Goal: Task Accomplishment & Management: Use online tool/utility

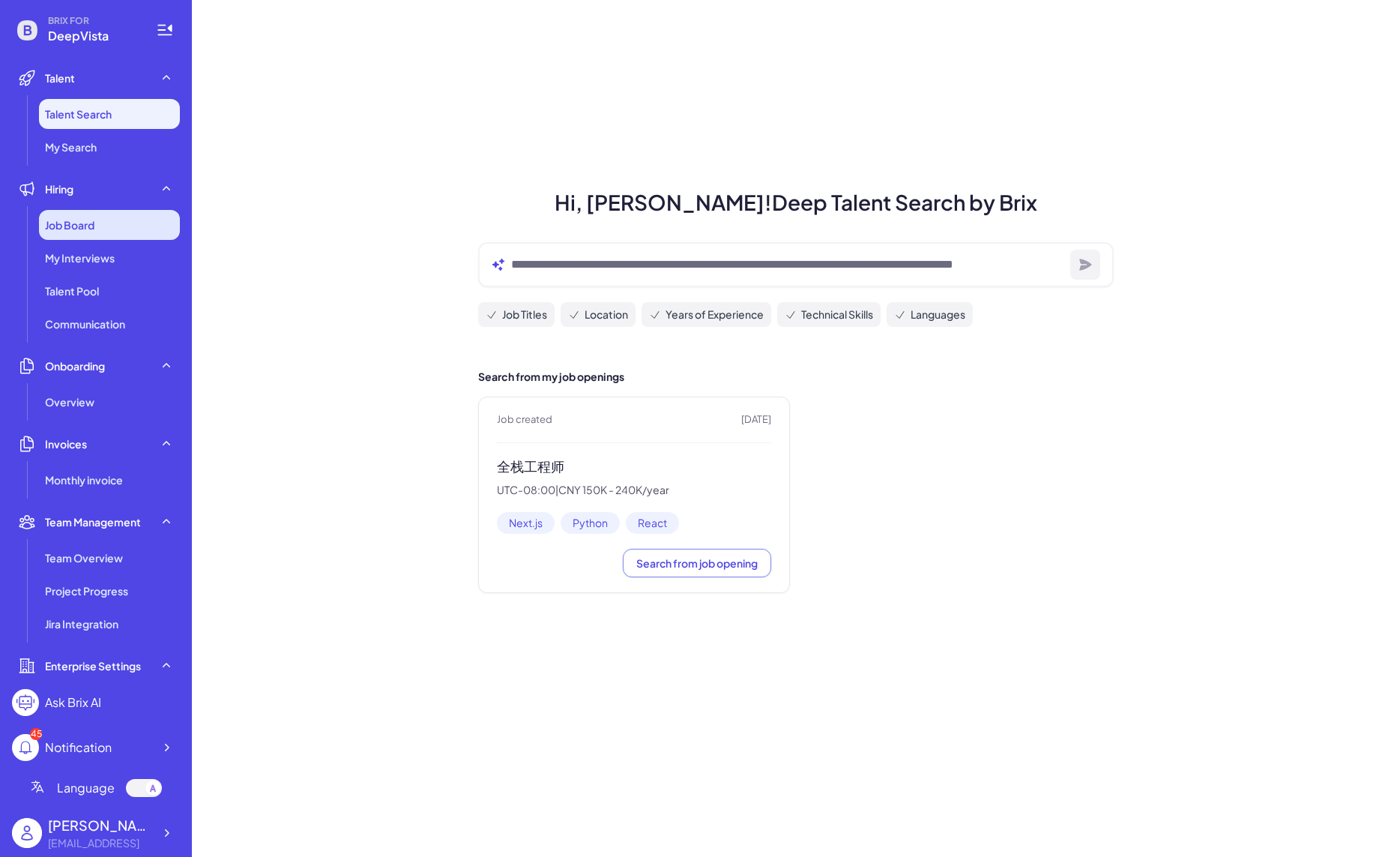
click at [165, 232] on div "Job Board" at bounding box center [109, 225] width 141 height 30
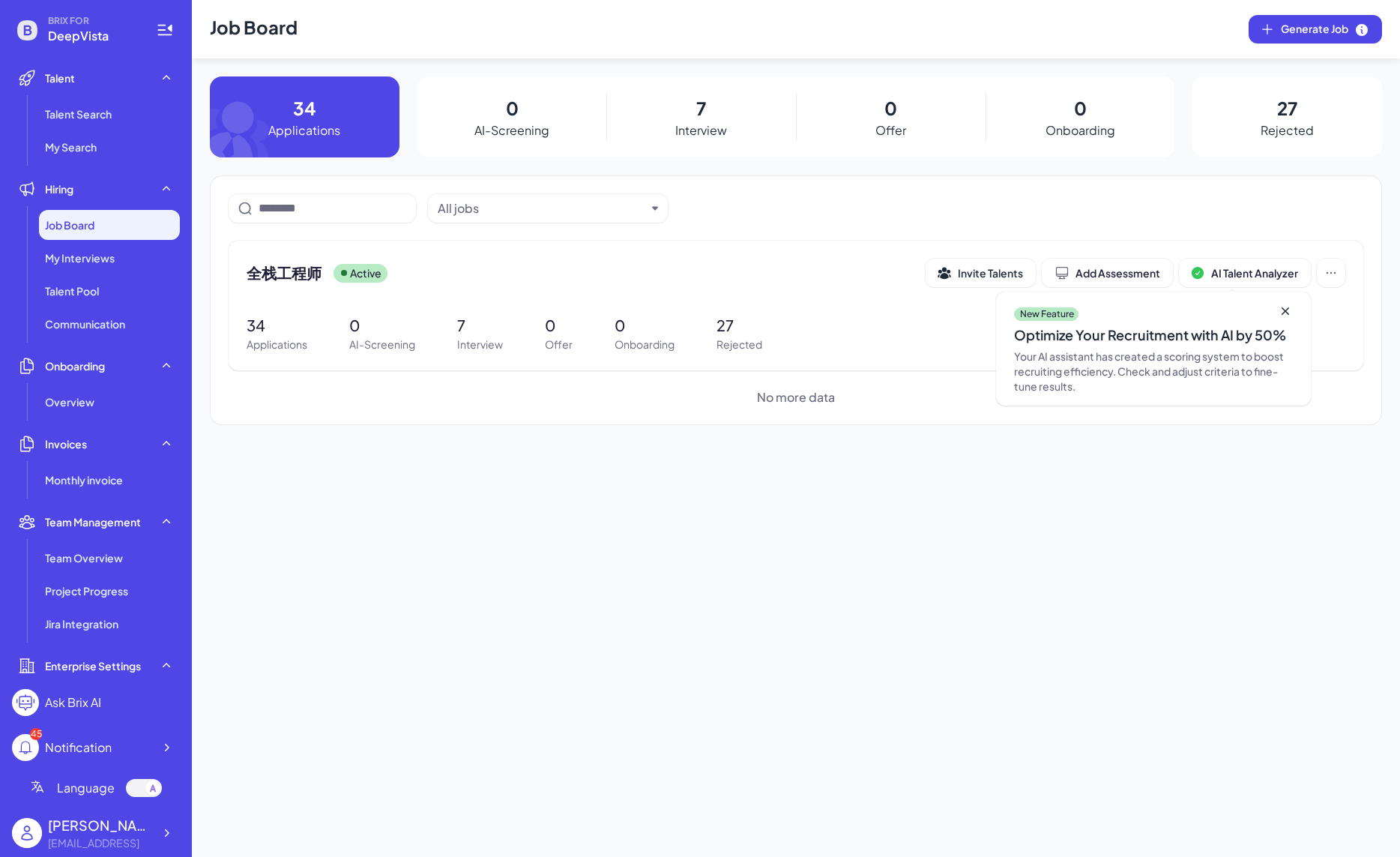
click at [707, 114] on div "7 Interview" at bounding box center [701, 117] width 190 height 81
click at [722, 125] on p "Interview" at bounding box center [701, 130] width 51 height 18
click at [486, 337] on p "Interview" at bounding box center [480, 344] width 46 height 16
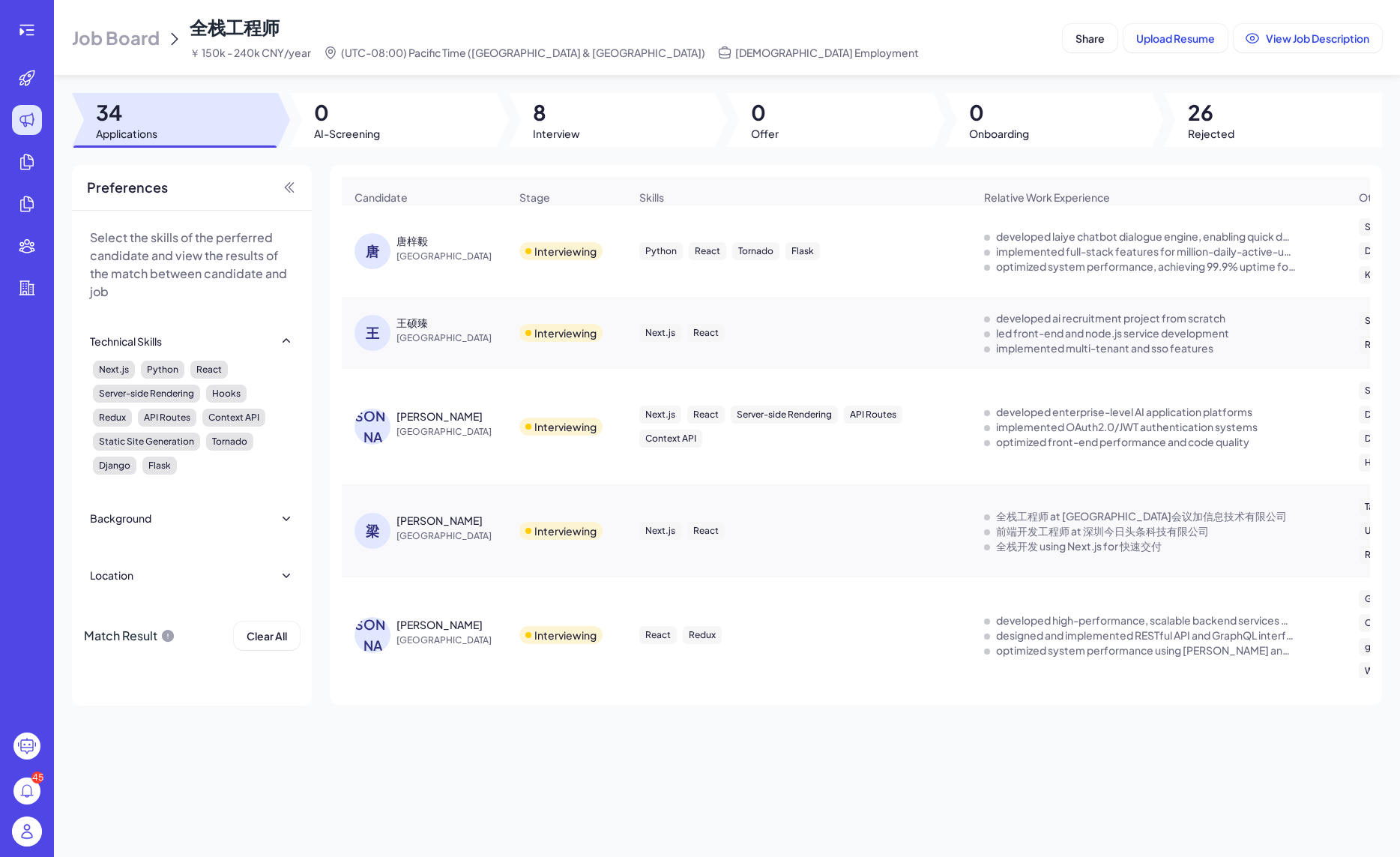
click at [411, 248] on div "唐梓毅" at bounding box center [412, 241] width 31 height 15
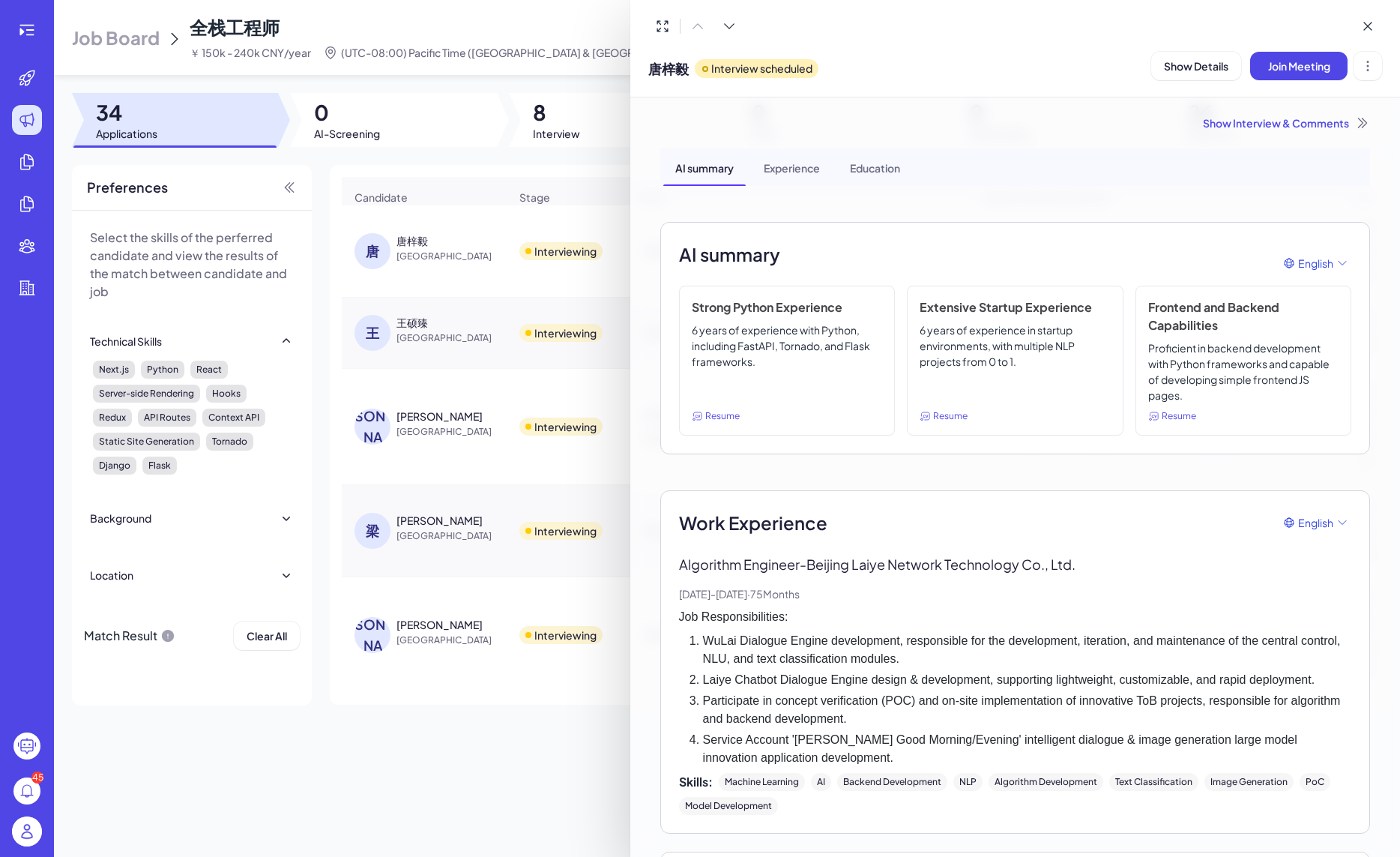
scroll to position [318, 0]
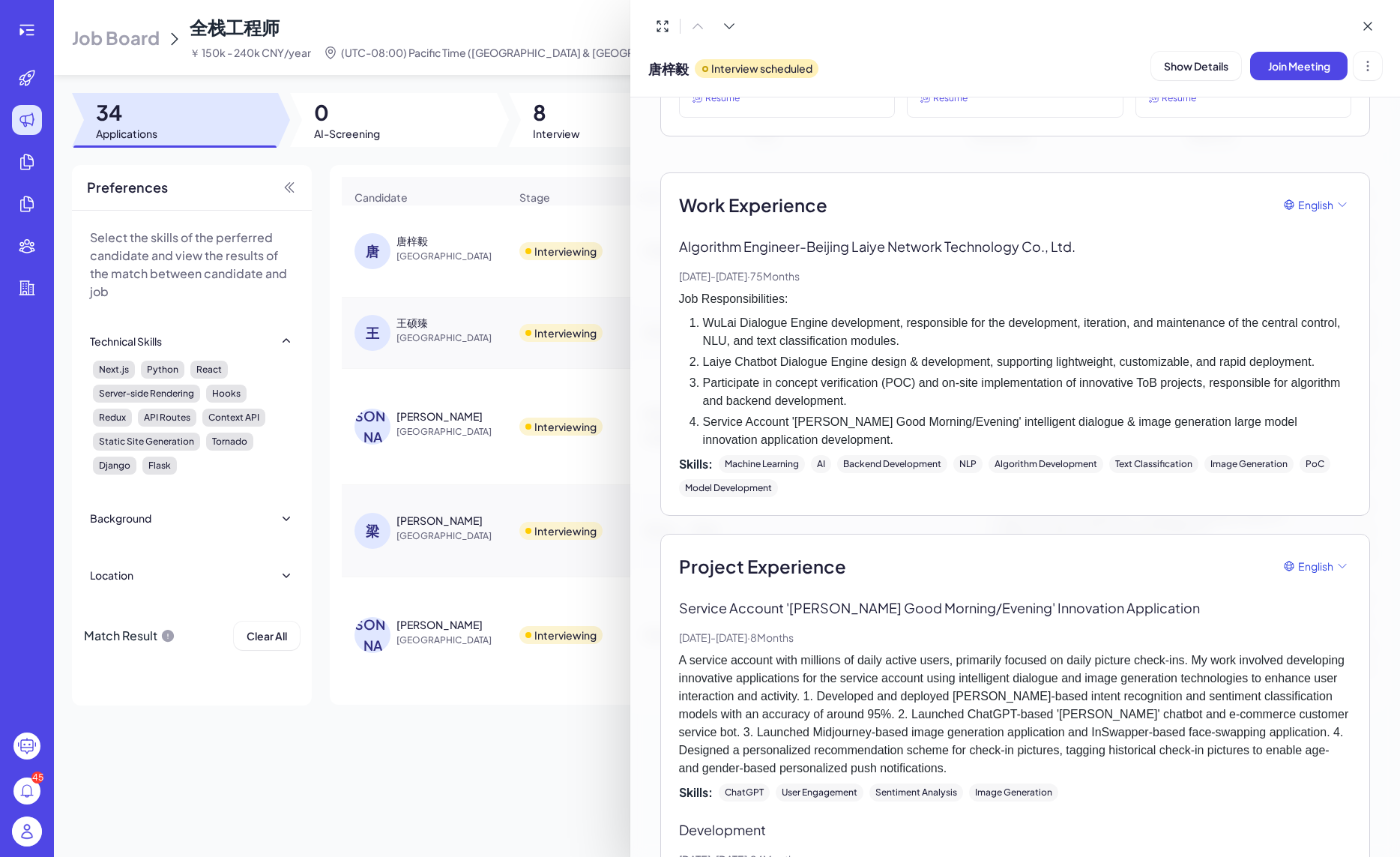
click at [743, 286] on div "Algorithm Engineer - Beijing Laiye Network Technology Co., Ltd. Jun, 2017 - Sep…" at bounding box center [1016, 366] width 672 height 261
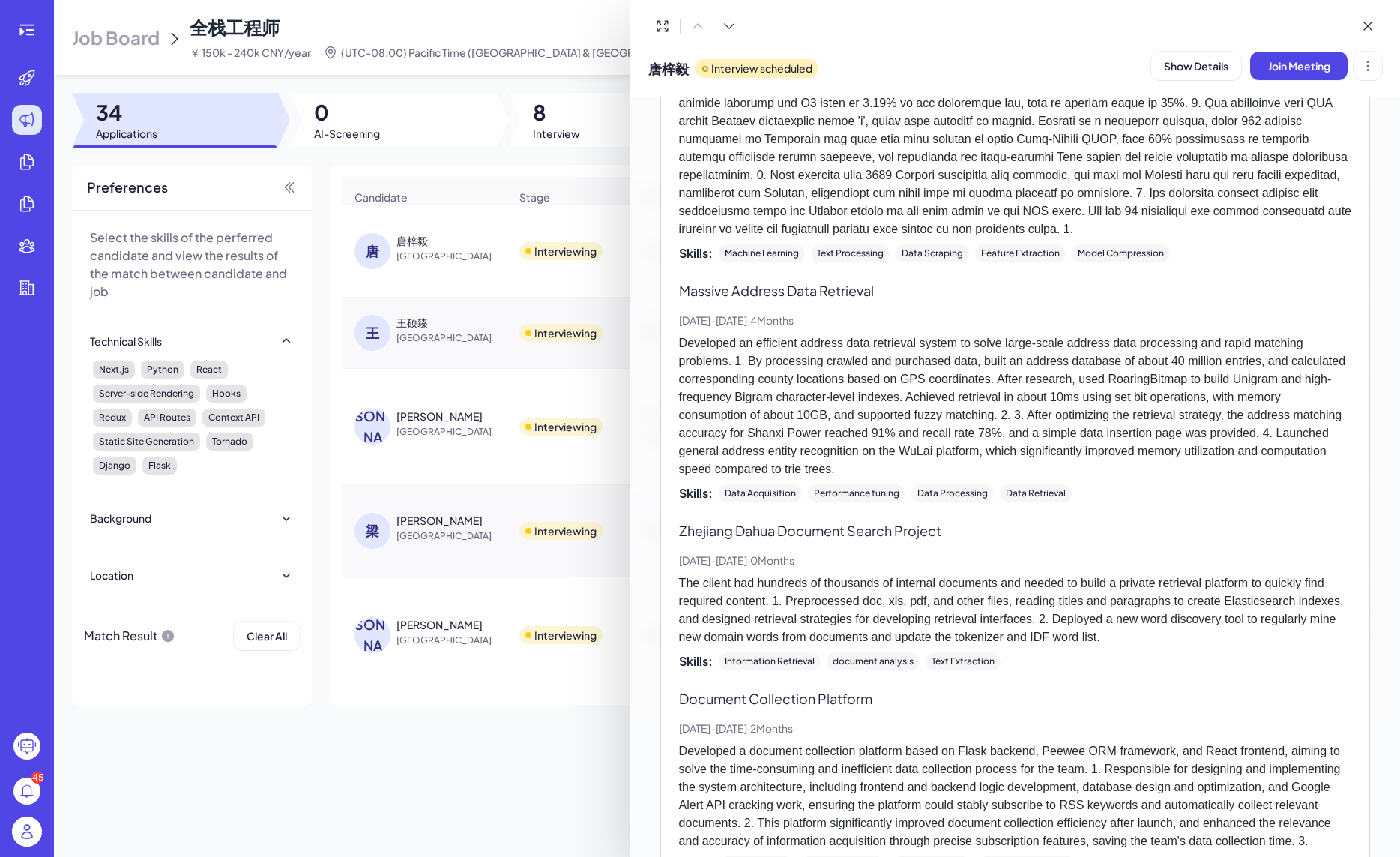
scroll to position [1640, 0]
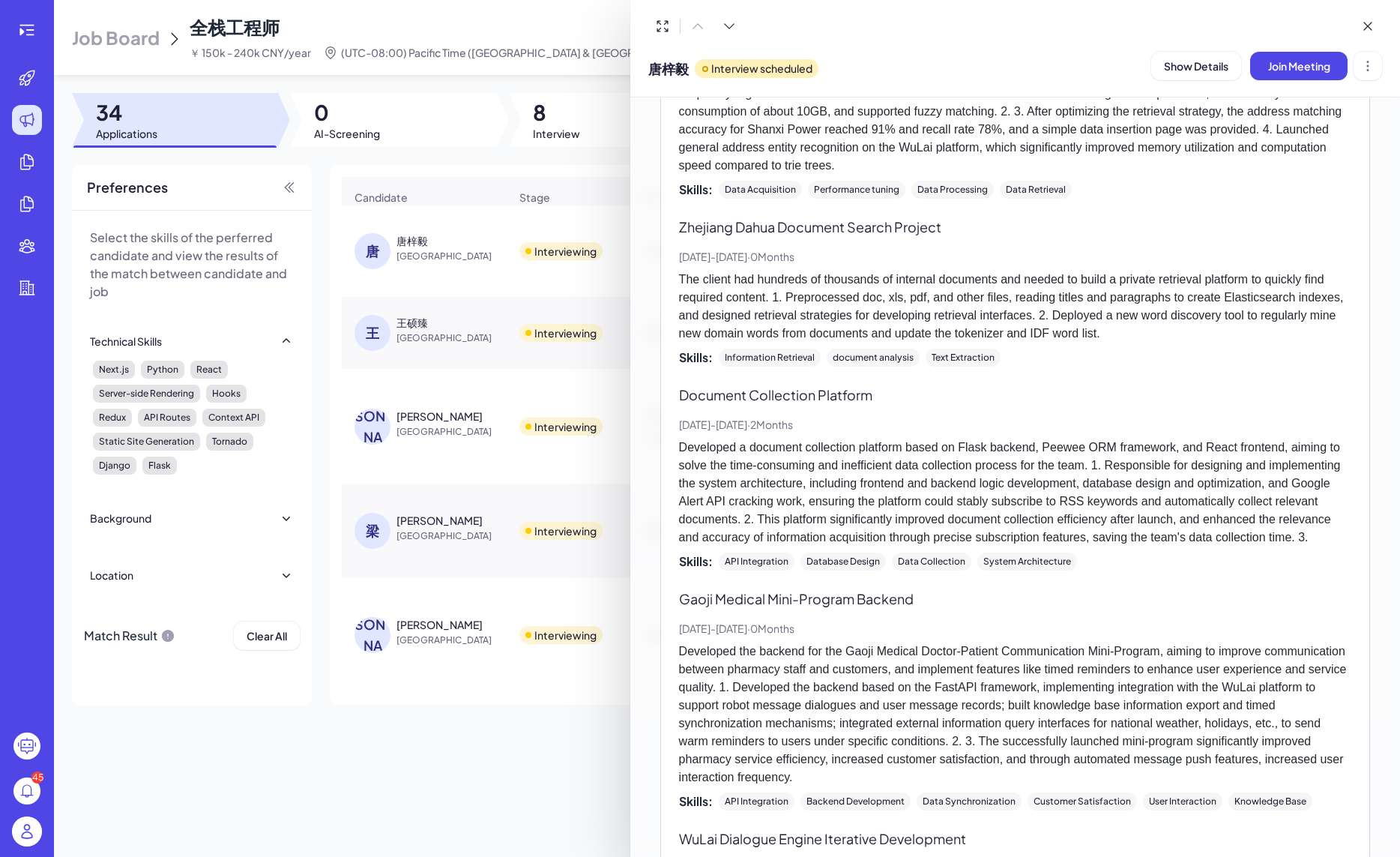
click at [1012, 593] on div "Project Experience English Service Account 'Xiao Lai Good Morning/Evening' Inno…" at bounding box center [1016, 383] width 672 height 2306
click at [1012, 589] on div "Project Experience English Service Account 'Xiao Lai Good Morning/Evening' Inno…" at bounding box center [1016, 383] width 672 height 2306
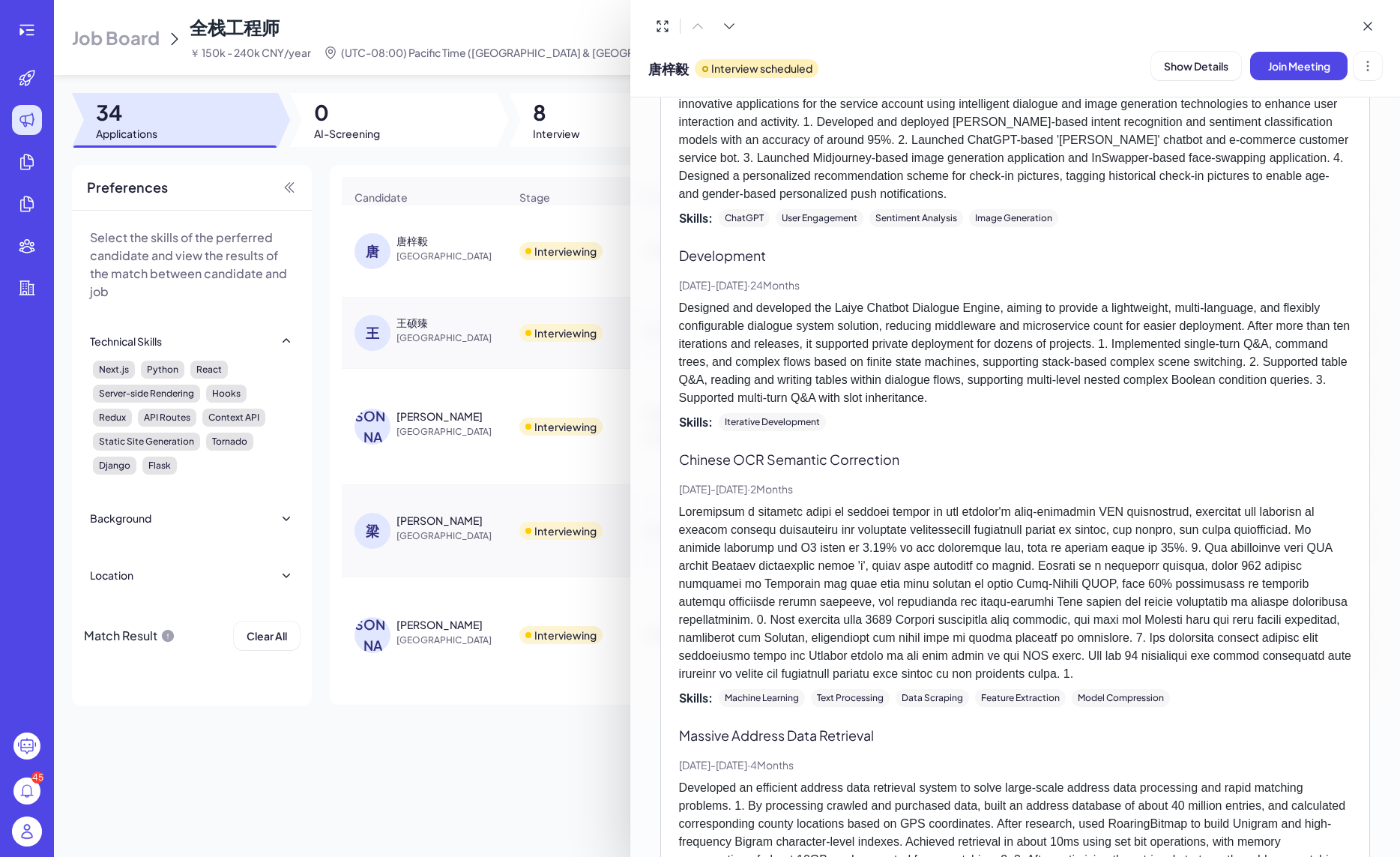
scroll to position [0, 0]
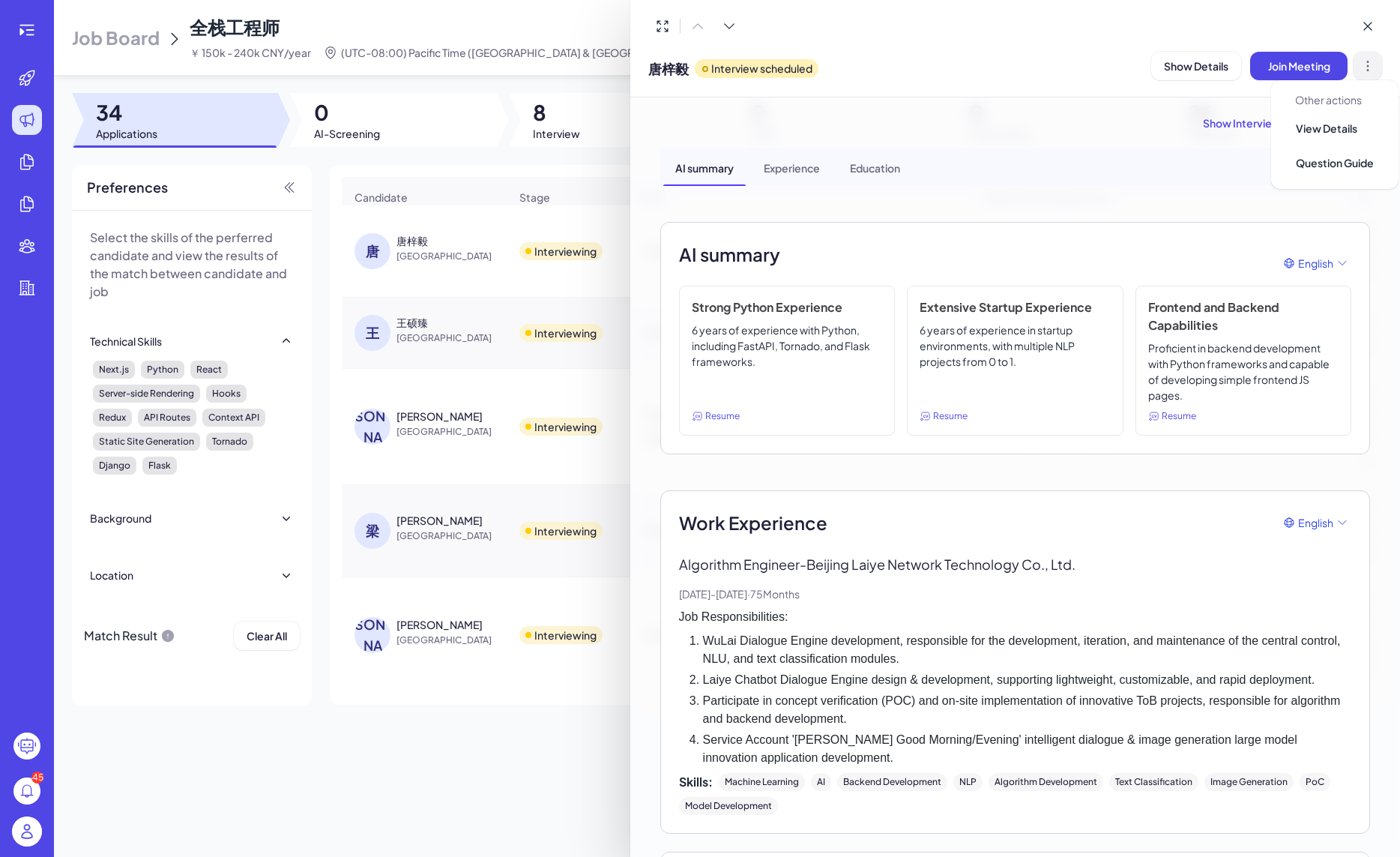
click at [1370, 61] on icon at bounding box center [1367, 65] width 15 height 15
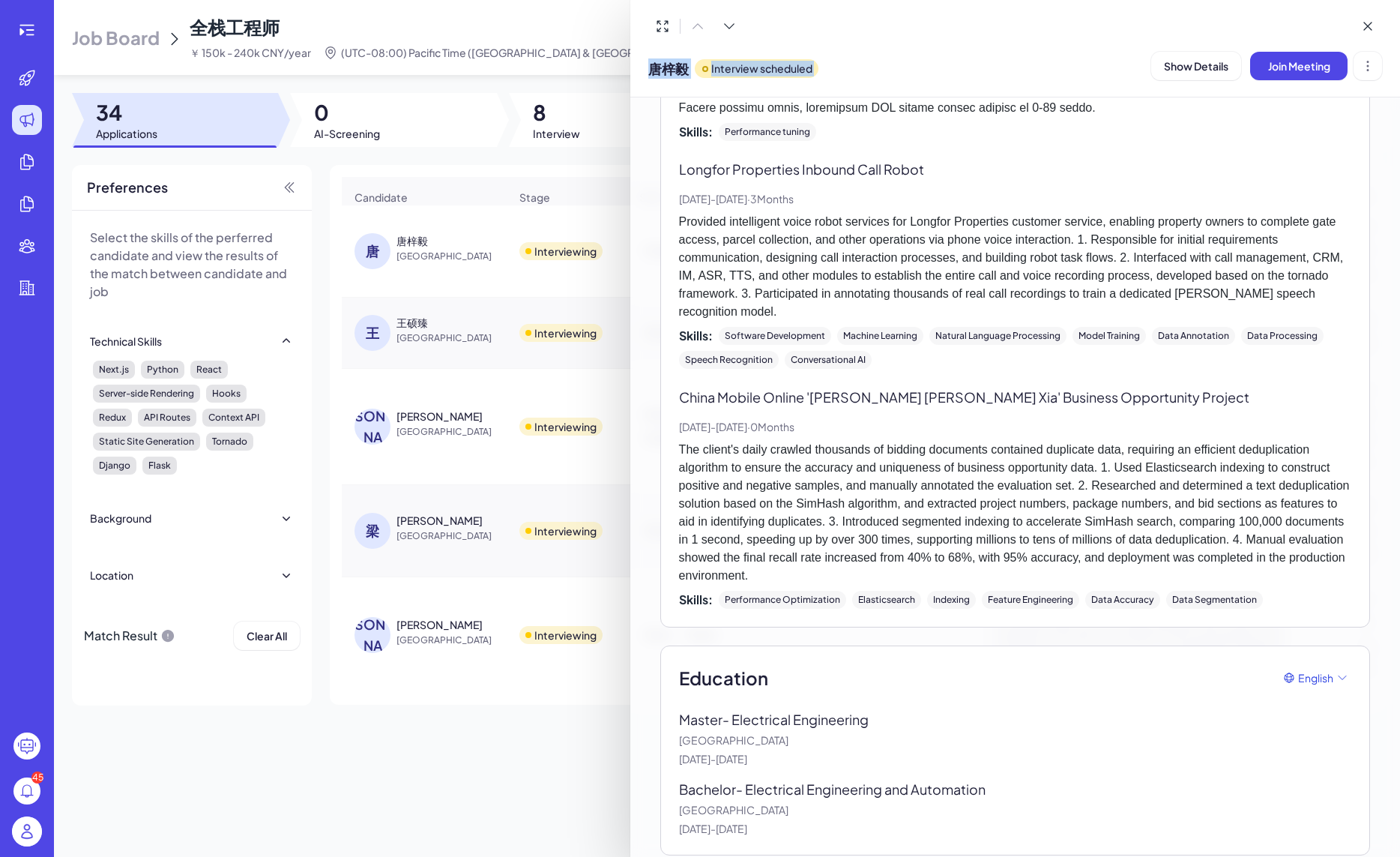
scroll to position [2602, 0]
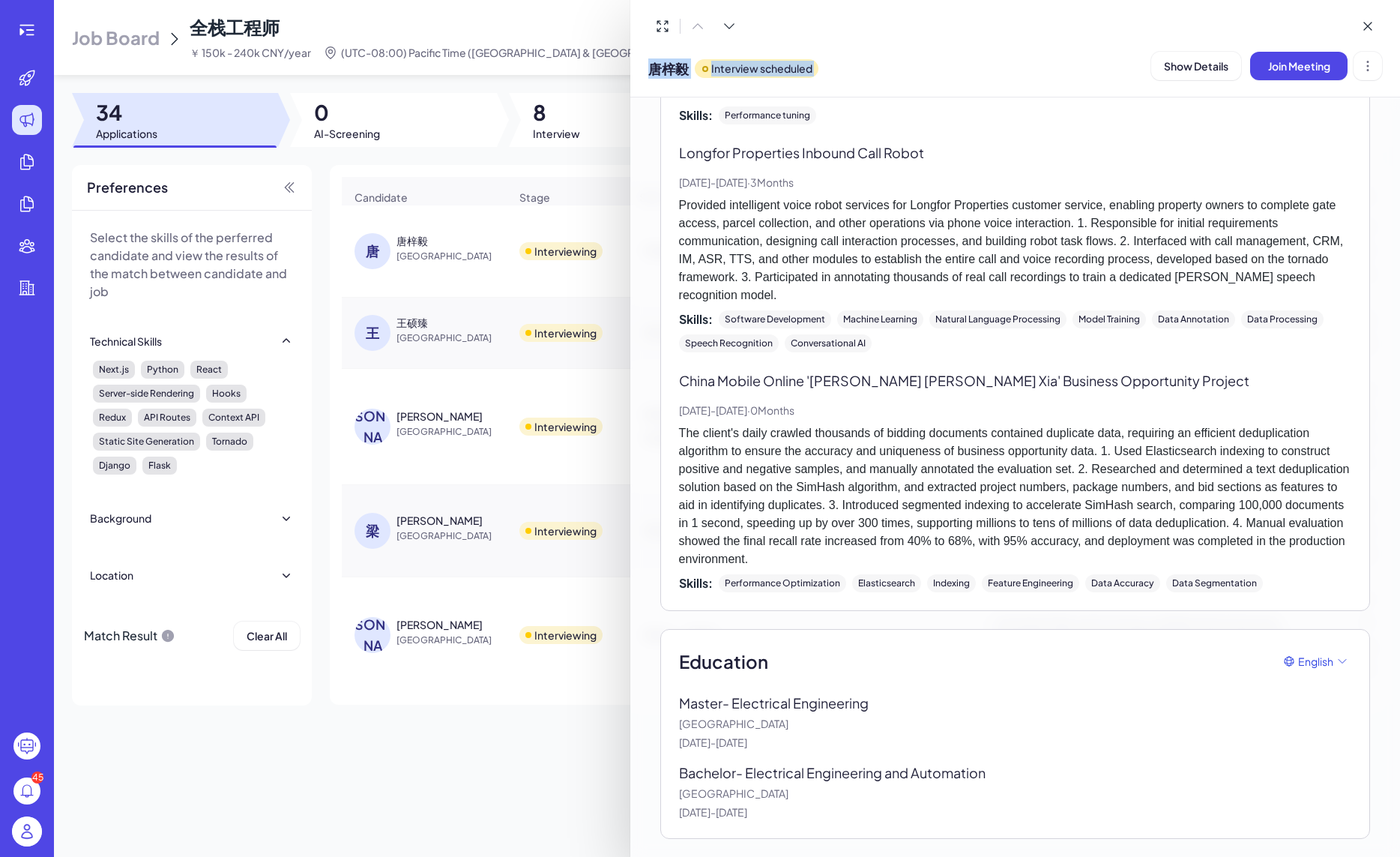
drag, startPoint x: 693, startPoint y: 499, endPoint x: 991, endPoint y: 806, distance: 427.8
copy div "Work Experience English Algorithm Engineer - Beijing Laiye Network Technology C…"
click at [819, 255] on p "Provided intelligent voice robot services for Longfor Properties customer servi…" at bounding box center [1016, 250] width 672 height 108
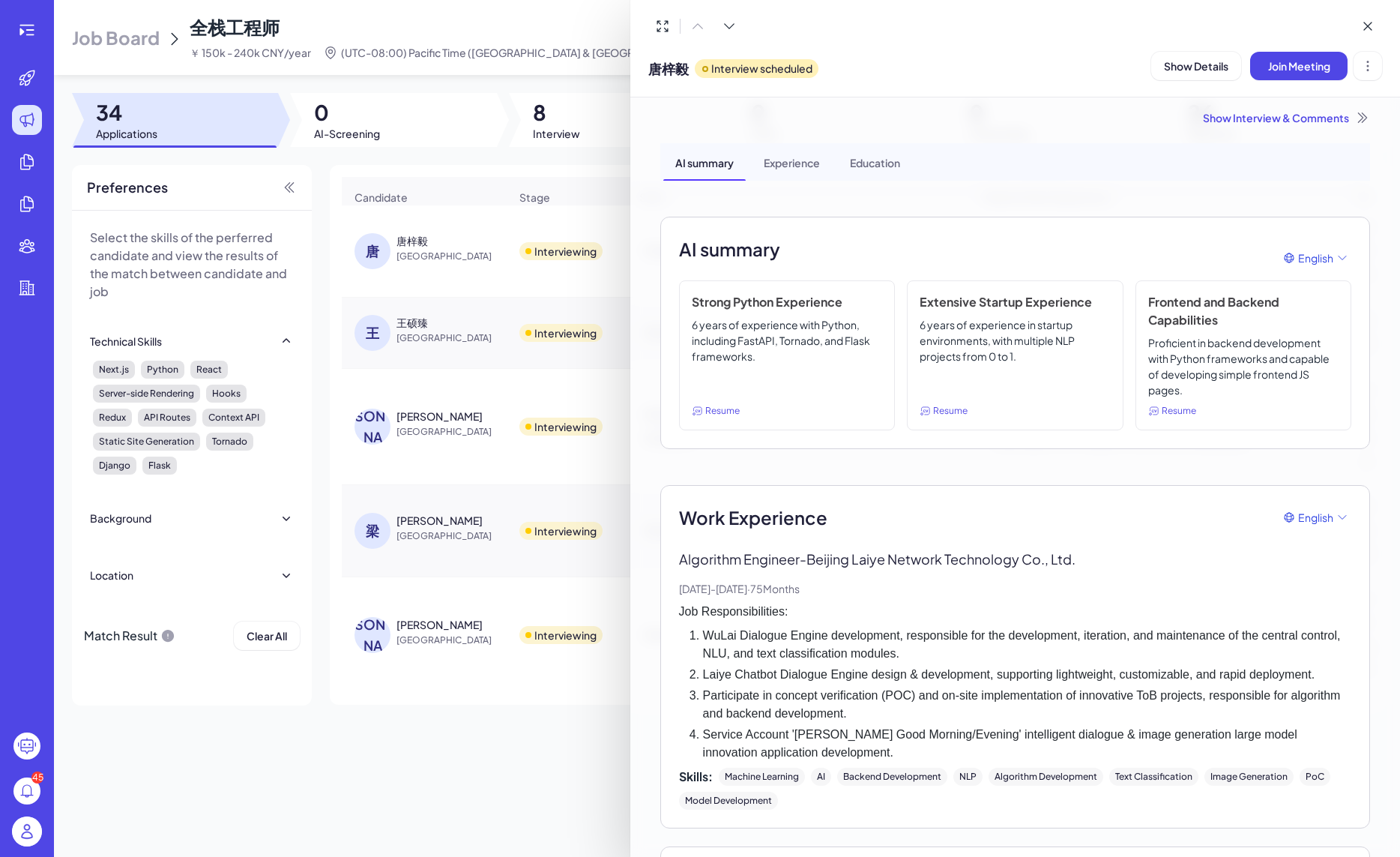
scroll to position [0, 0]
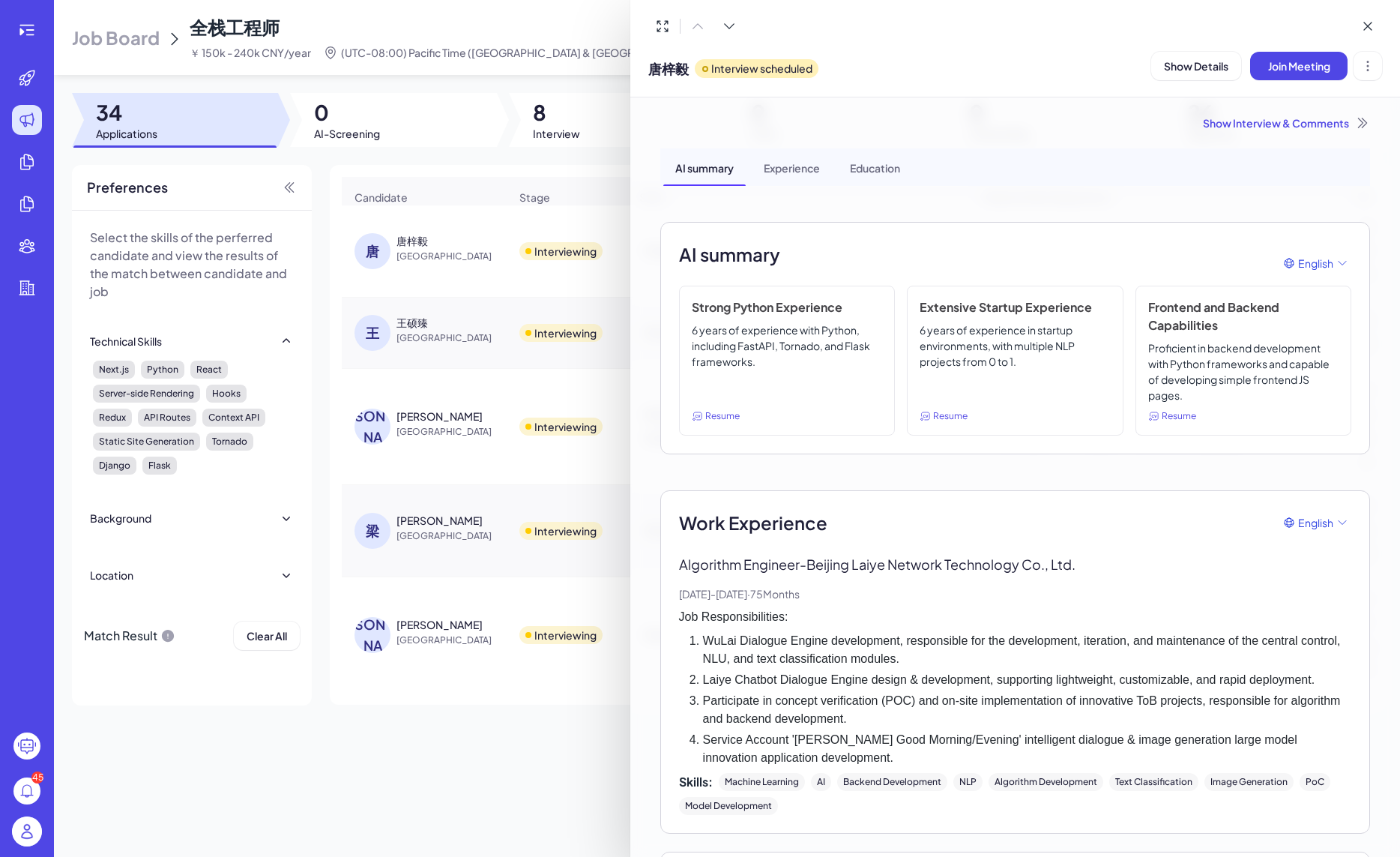
click at [809, 177] on div "Experience" at bounding box center [791, 167] width 80 height 37
click at [1258, 127] on div "Show Interview & Comments" at bounding box center [1016, 122] width 710 height 15
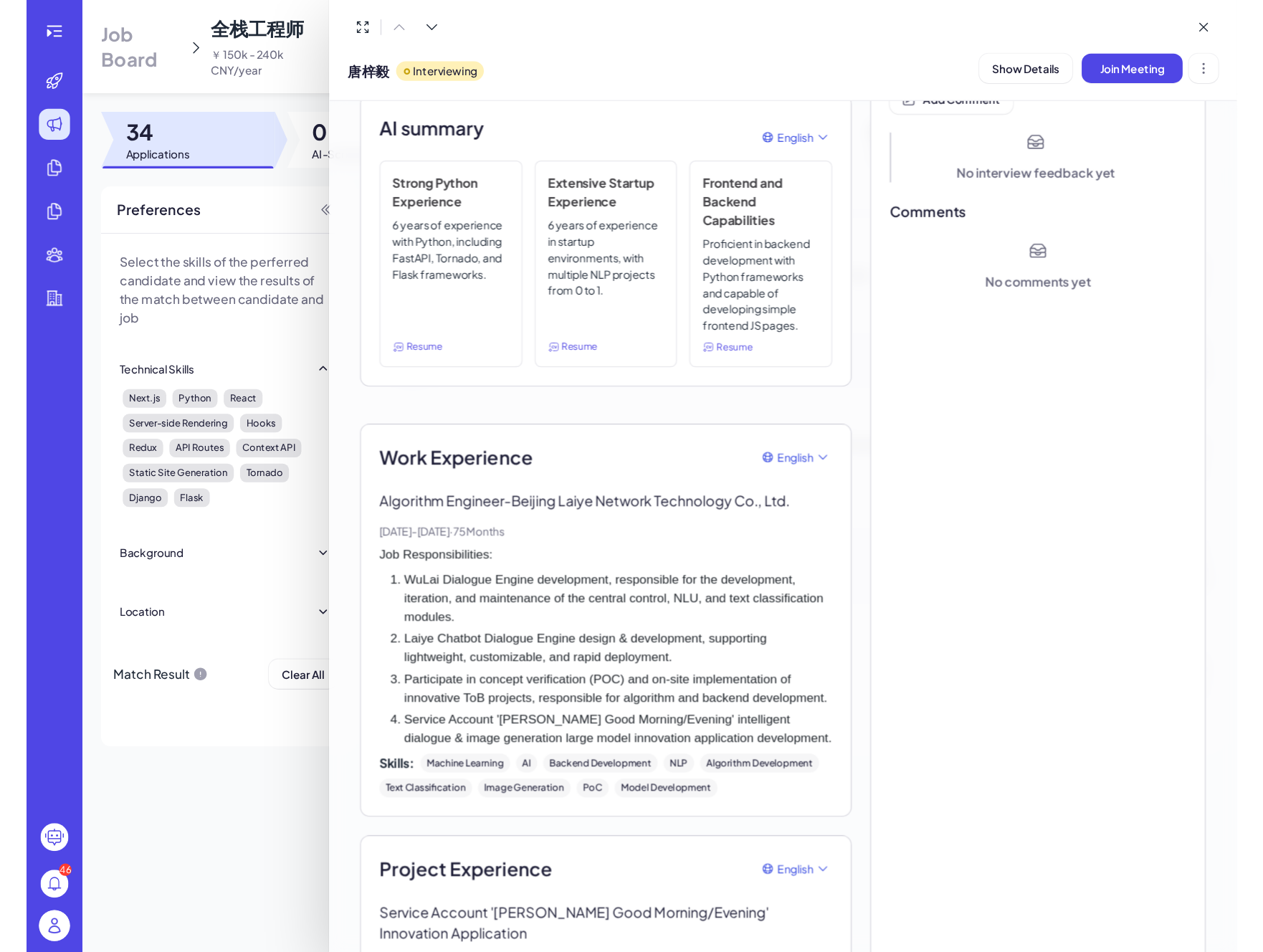
scroll to position [144, 0]
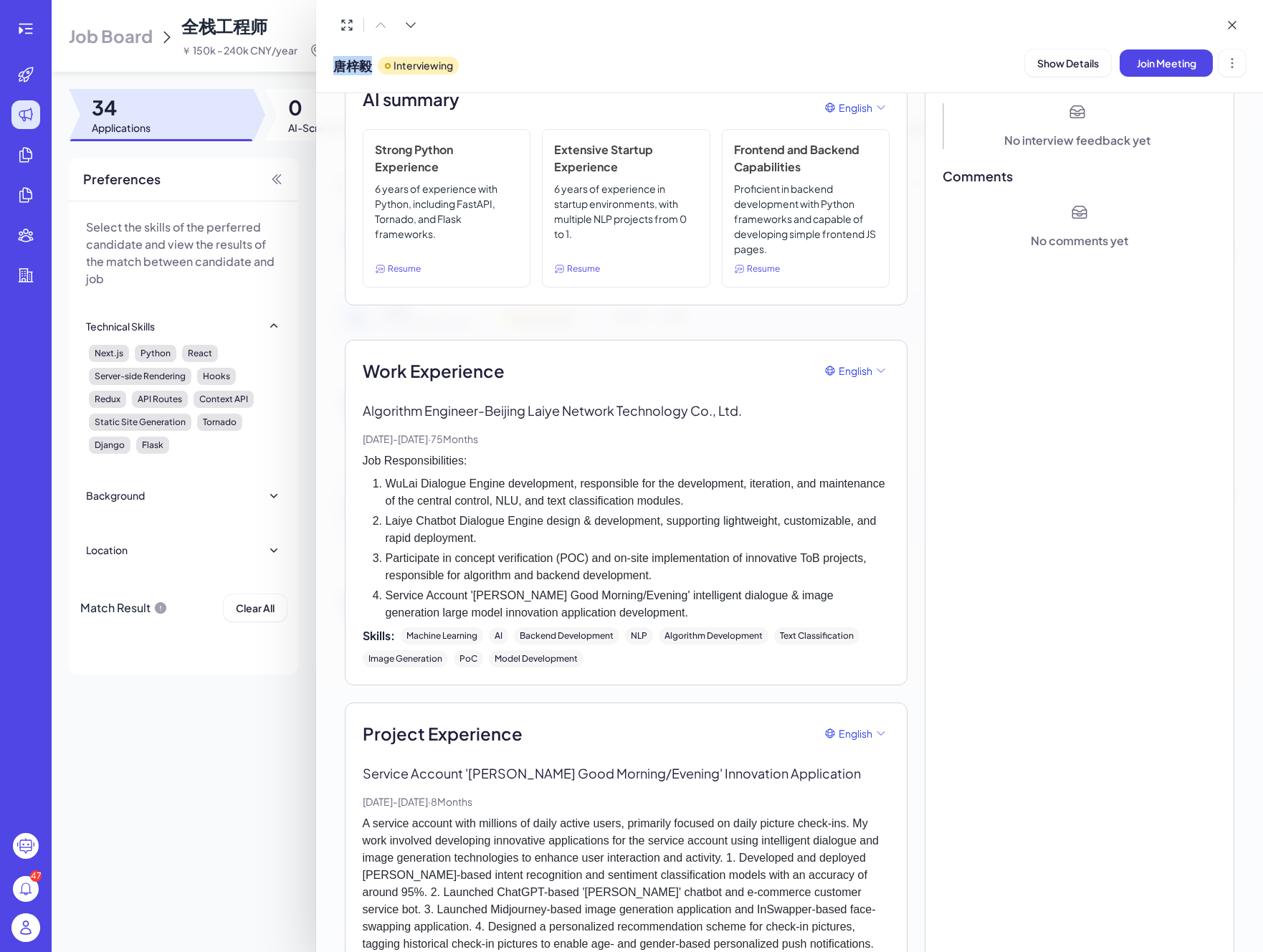
drag, startPoint x: 339, startPoint y: 65, endPoint x: 374, endPoint y: 66, distance: 35.0
click at [374, 66] on div "唐梓毅 Interviewing" at bounding box center [396, 63] width 126 height 36
copy span "唐梓毅"
click at [338, 63] on span "唐梓毅" at bounding box center [353, 66] width 39 height 19
copy span "唐梓毅"
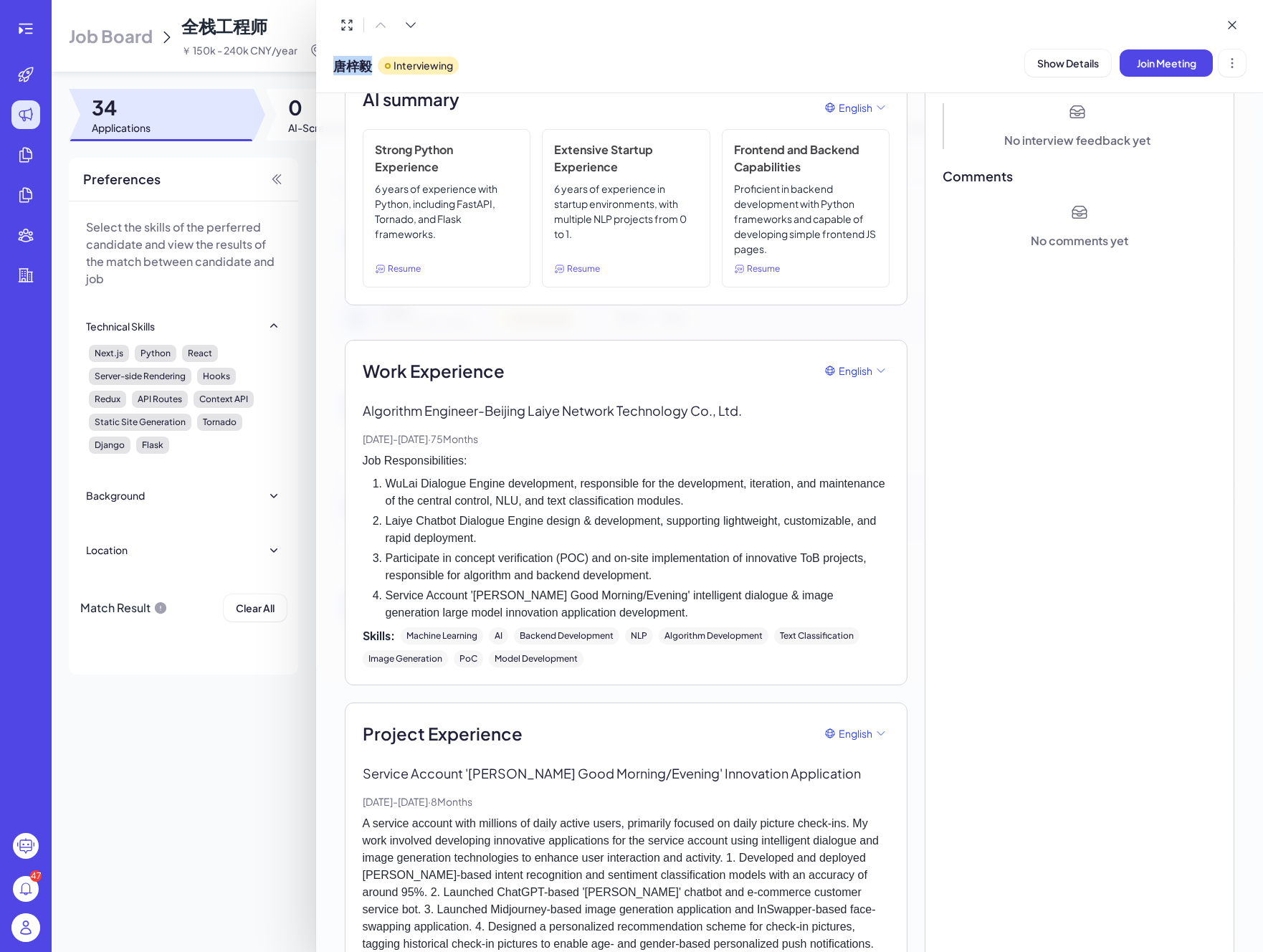
drag, startPoint x: 335, startPoint y: 66, endPoint x: 376, endPoint y: 66, distance: 41.0
click at [376, 66] on div "唐梓毅 Interviewing" at bounding box center [396, 63] width 126 height 36
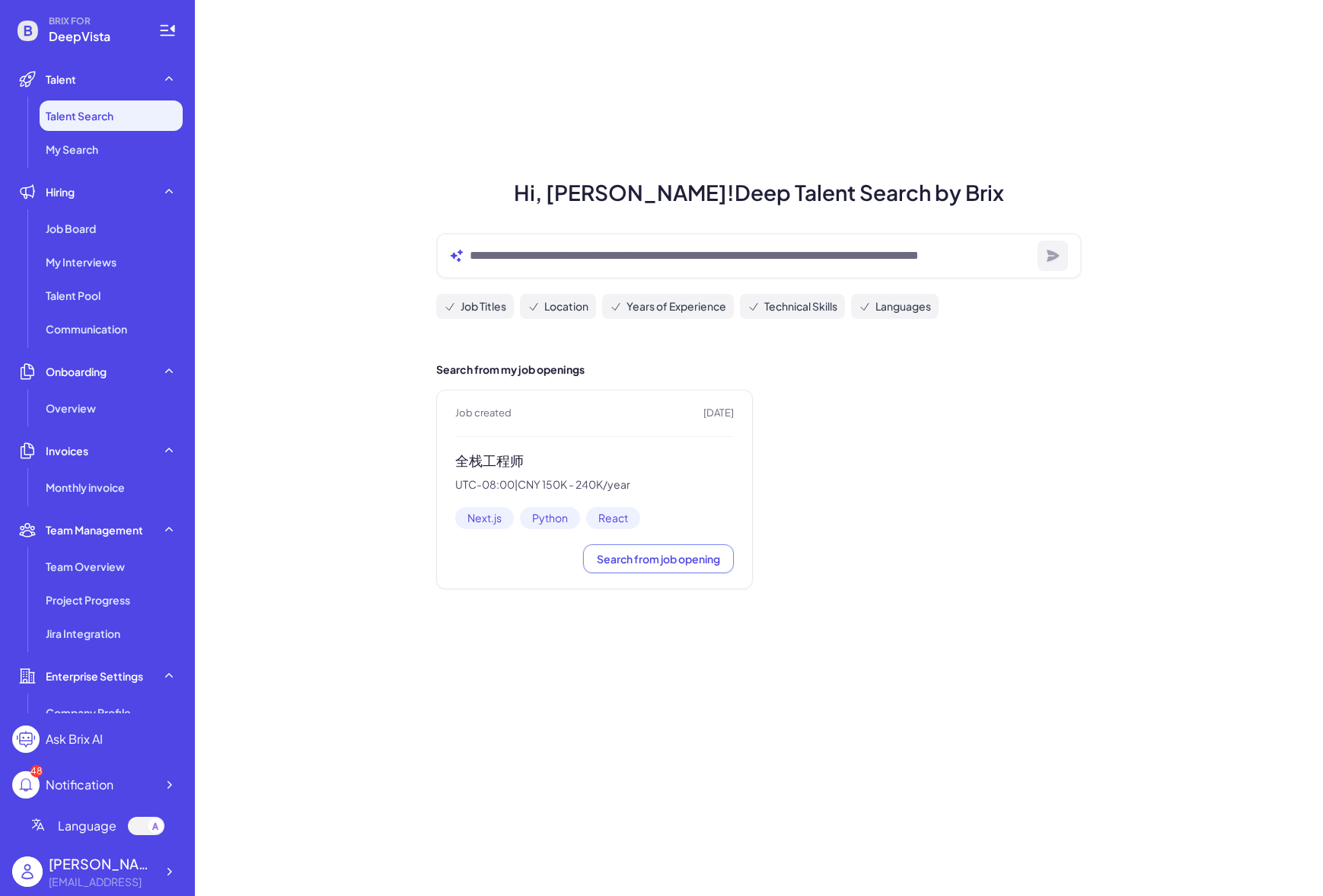
click at [476, 463] on h3 "全栈工程师" at bounding box center [594, 461] width 279 height 17
click at [490, 466] on h3 "全栈工程师" at bounding box center [594, 461] width 279 height 17
click at [71, 226] on span "Job Board" at bounding box center [71, 228] width 51 height 15
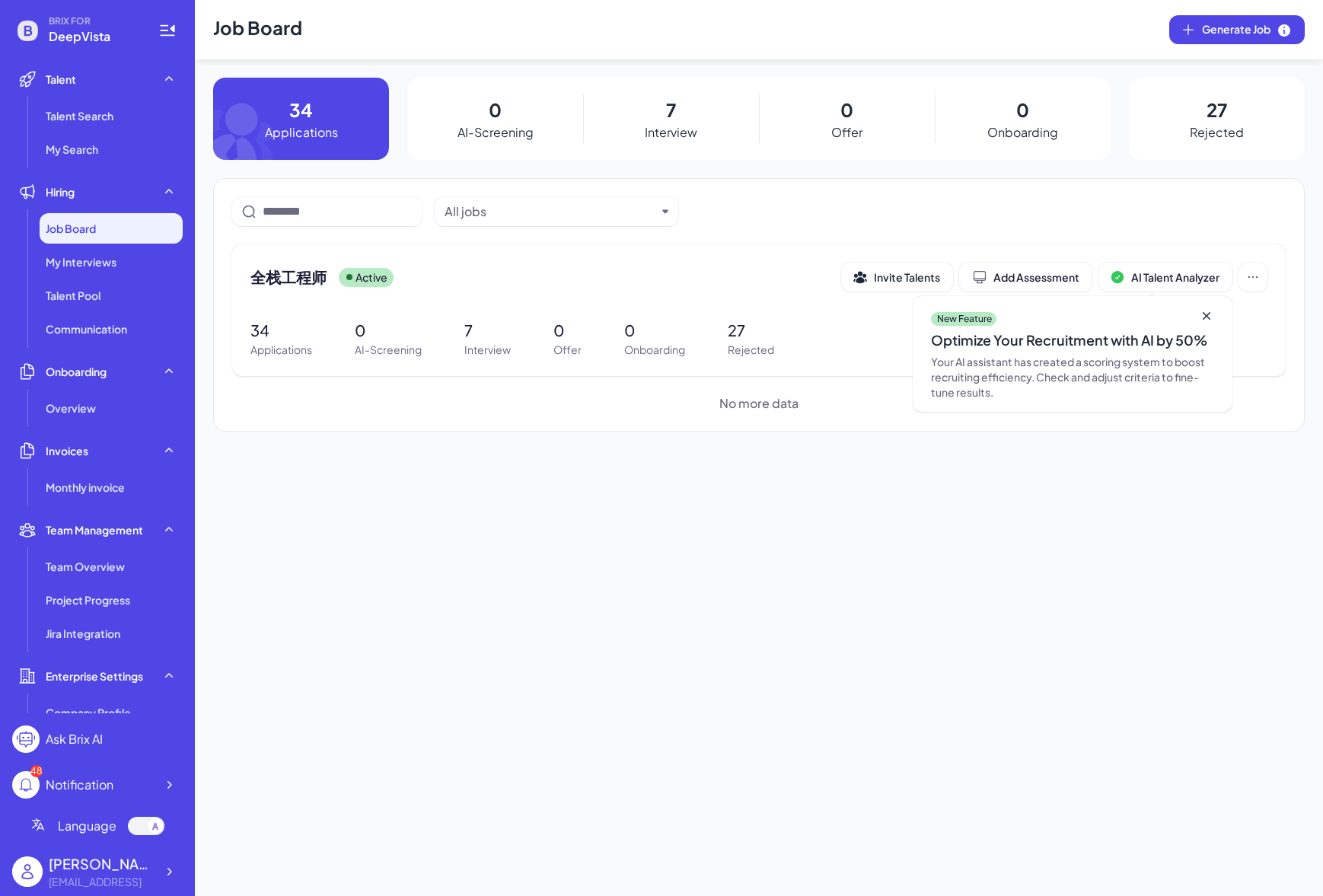
click at [688, 111] on div "7 Interview" at bounding box center [671, 119] width 175 height 82
click at [674, 109] on p "7" at bounding box center [671, 109] width 10 height 28
click at [116, 197] on div "Hiring" at bounding box center [97, 191] width 171 height 31
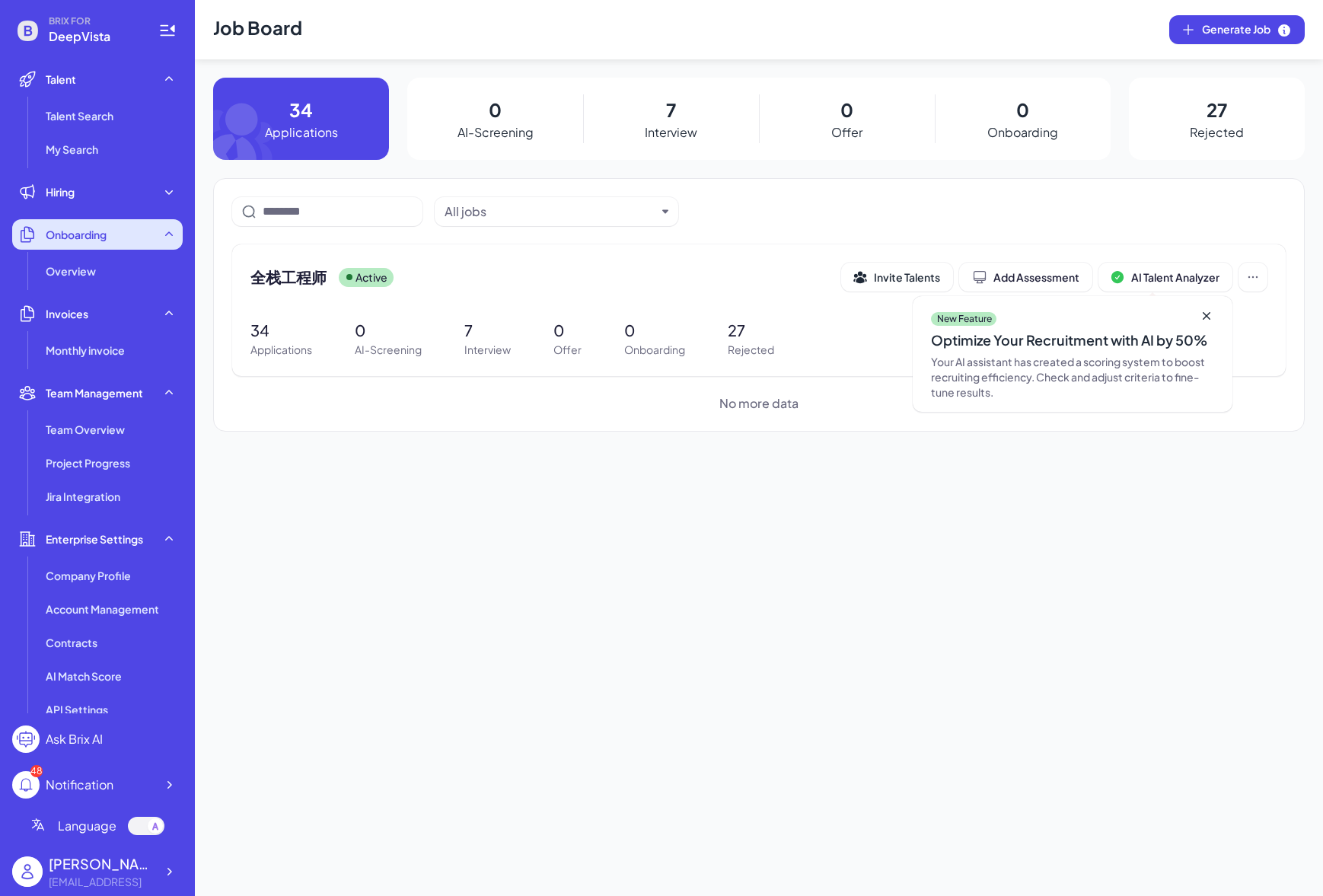
click at [117, 235] on div "Onboarding" at bounding box center [97, 234] width 171 height 31
click at [104, 234] on span "Onboarding" at bounding box center [76, 234] width 61 height 15
click at [330, 137] on p "Applications" at bounding box center [301, 132] width 73 height 18
click at [664, 143] on div "7 Interview" at bounding box center [671, 119] width 175 height 82
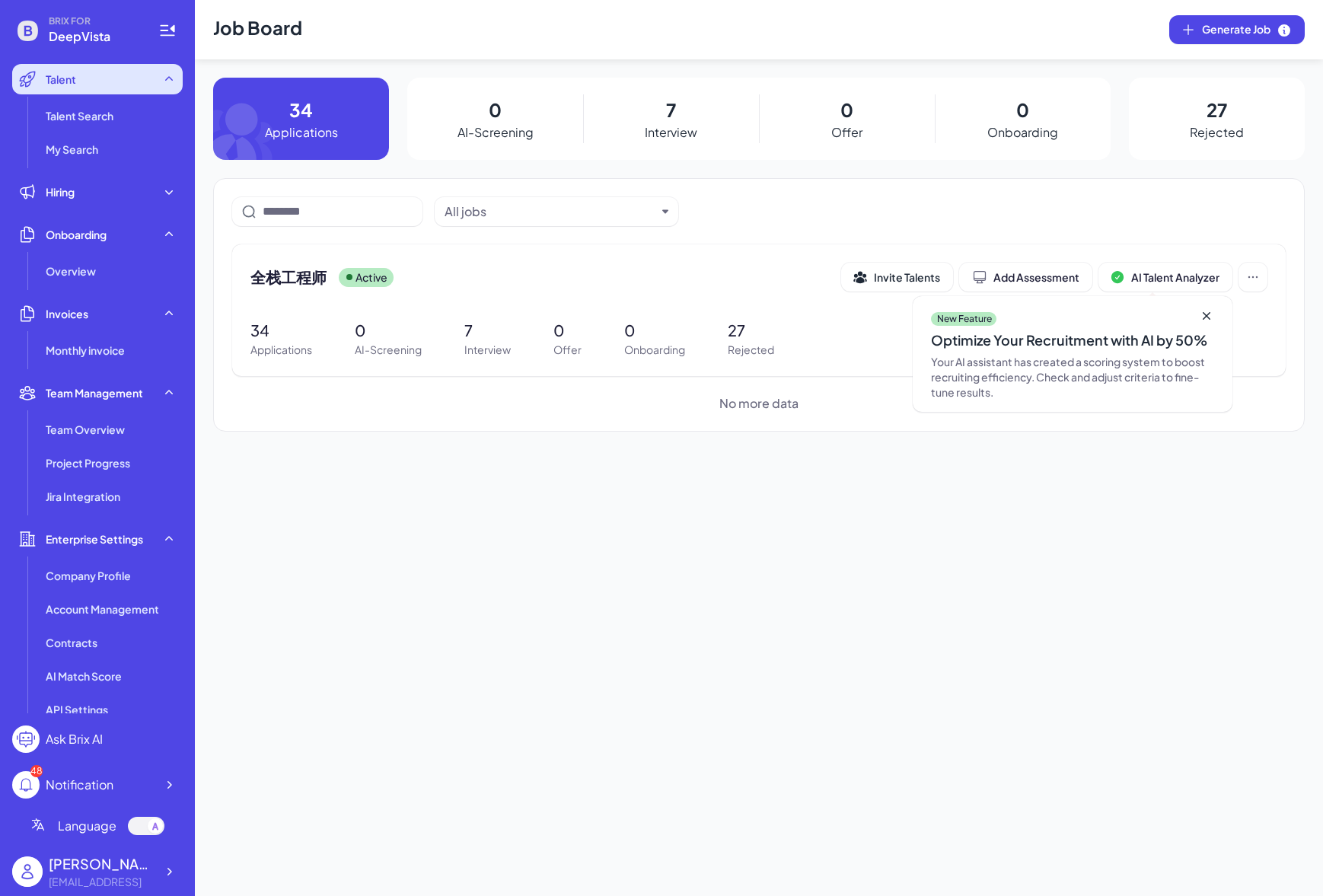
click at [92, 84] on div "Talent" at bounding box center [97, 79] width 171 height 31
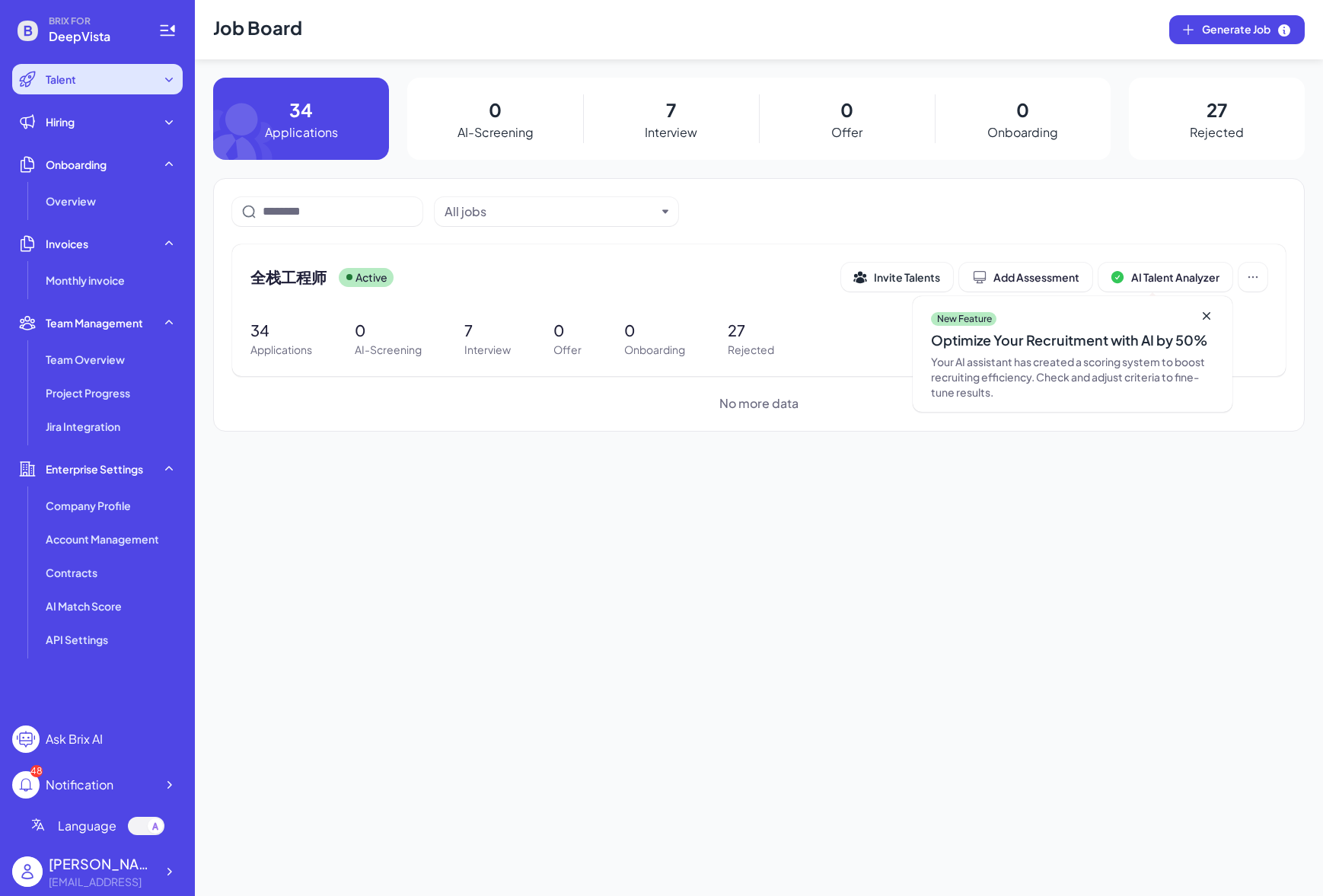
click at [81, 91] on div "Talent" at bounding box center [97, 79] width 171 height 31
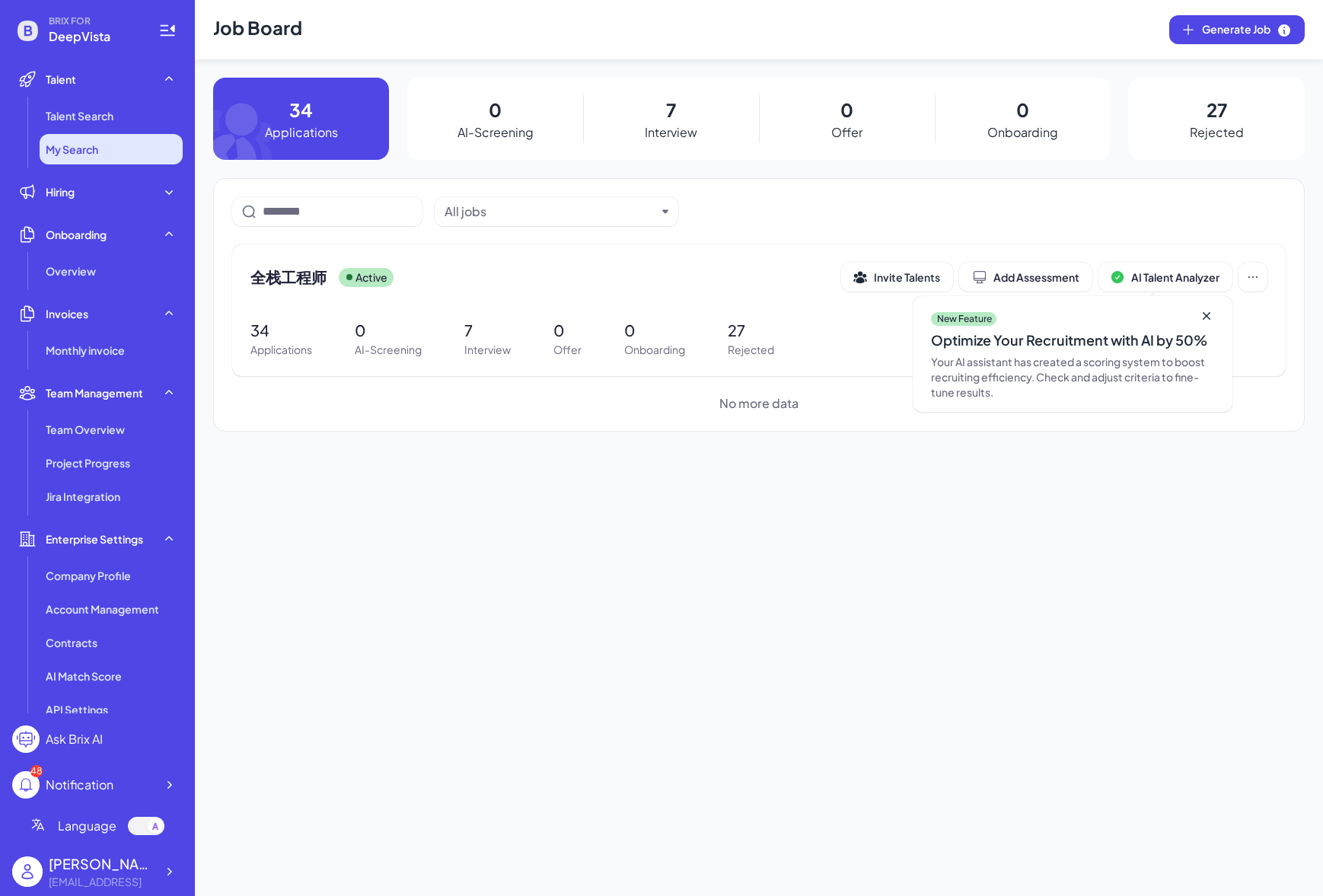
click at [88, 145] on span "My Search" at bounding box center [72, 149] width 52 height 15
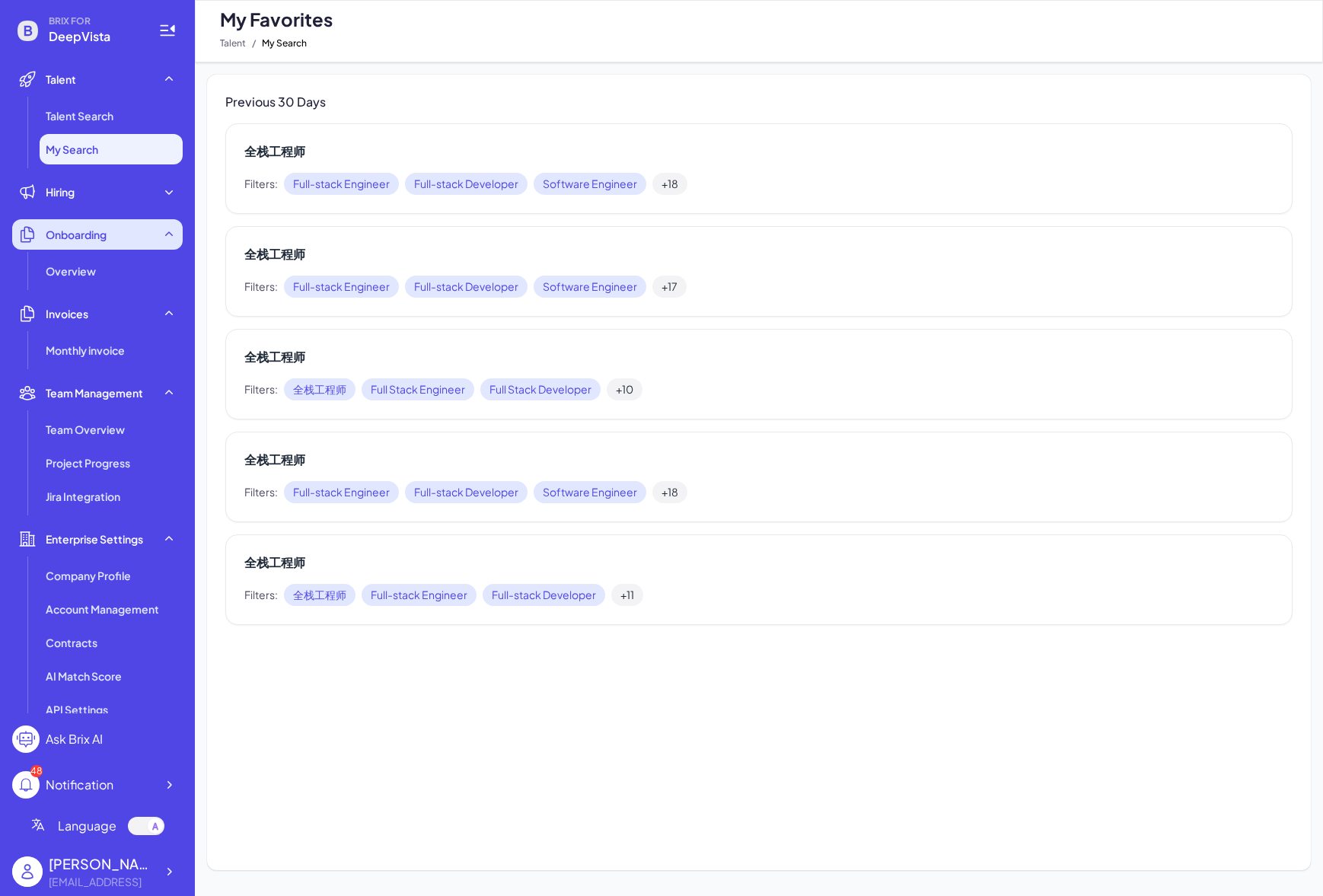
click at [96, 232] on span "Onboarding" at bounding box center [76, 234] width 61 height 15
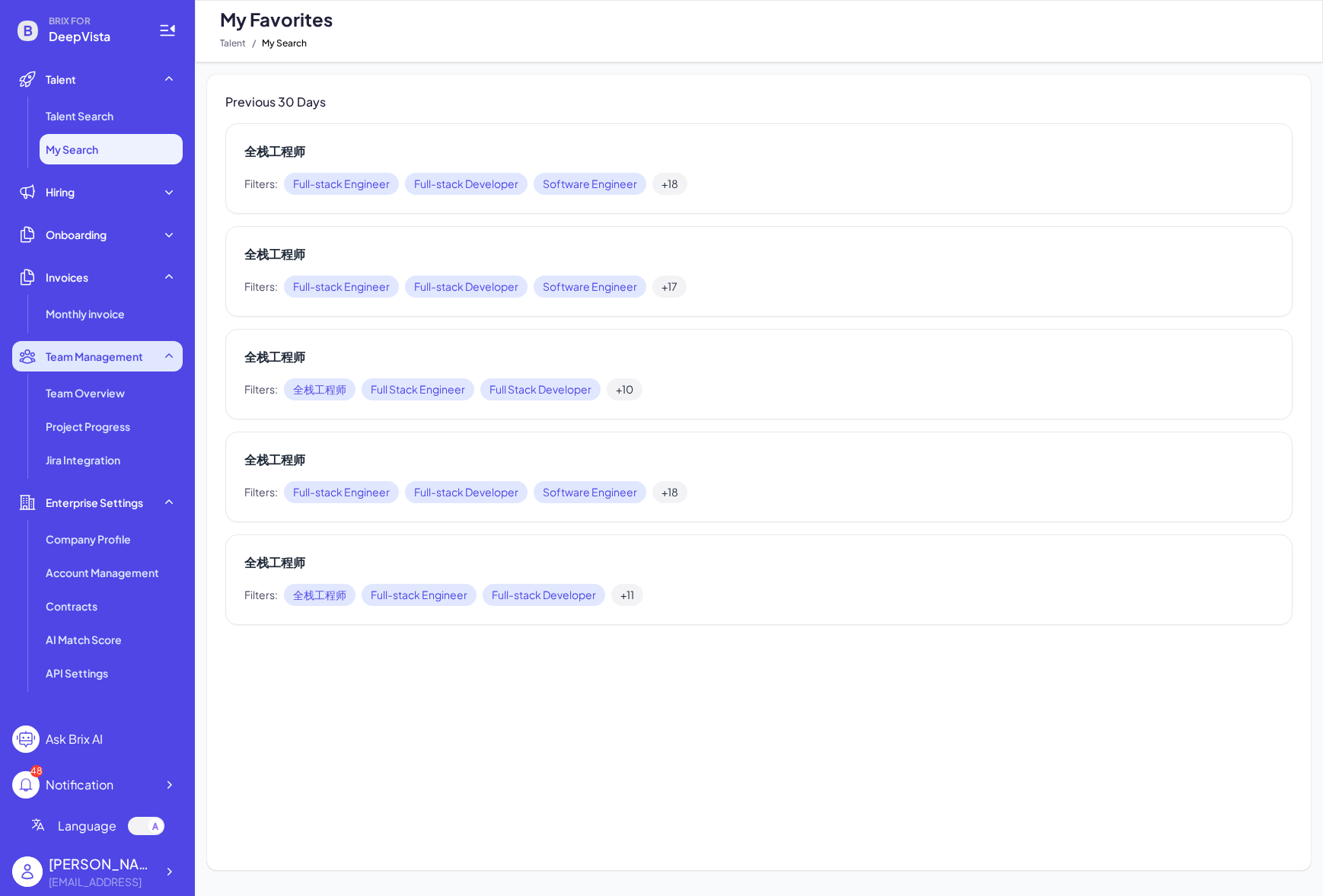
click at [123, 354] on span "Team Management" at bounding box center [94, 356] width 97 height 15
click at [107, 119] on span "Talent Search" at bounding box center [80, 115] width 68 height 15
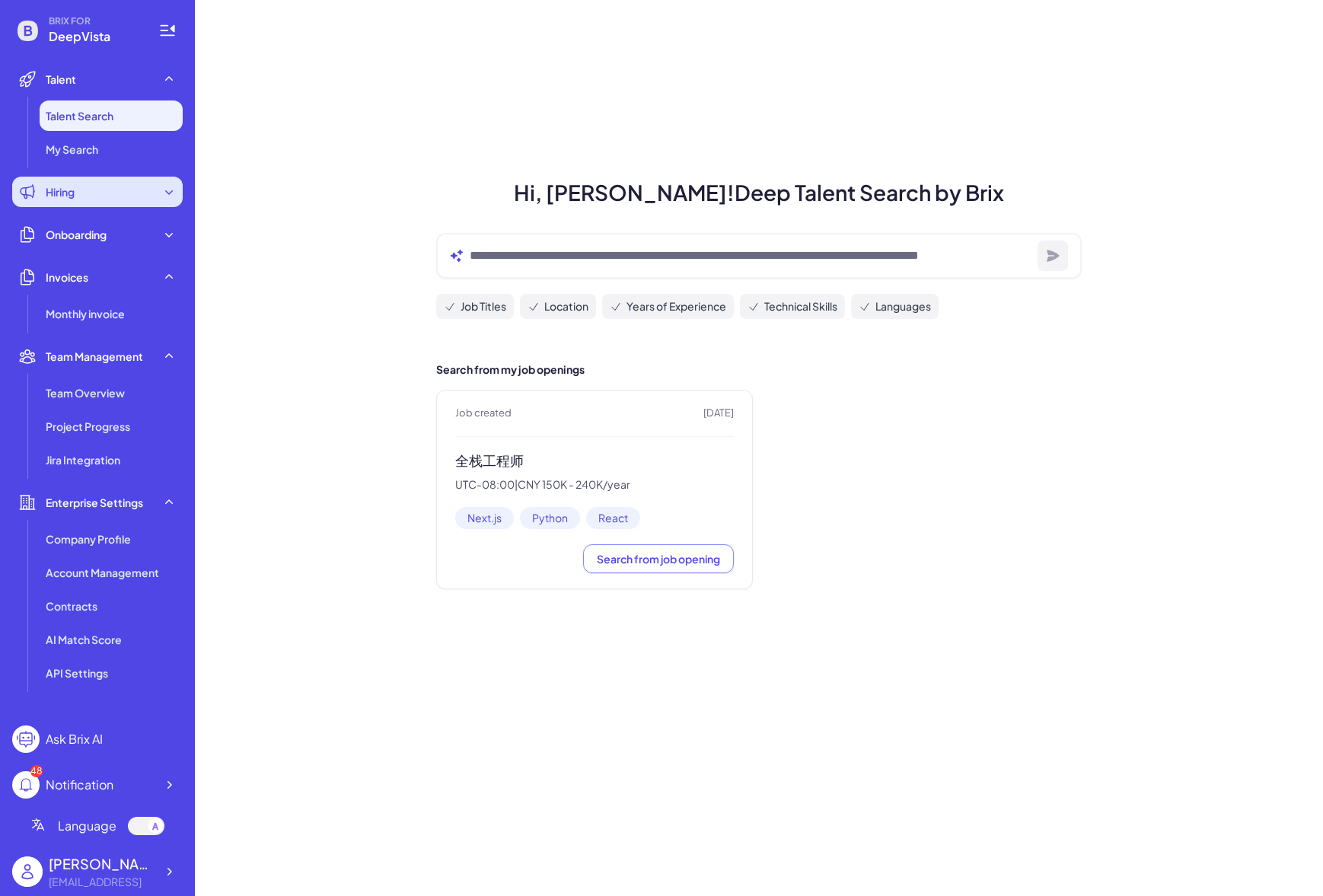
click at [98, 206] on div "Hiring" at bounding box center [97, 191] width 171 height 31
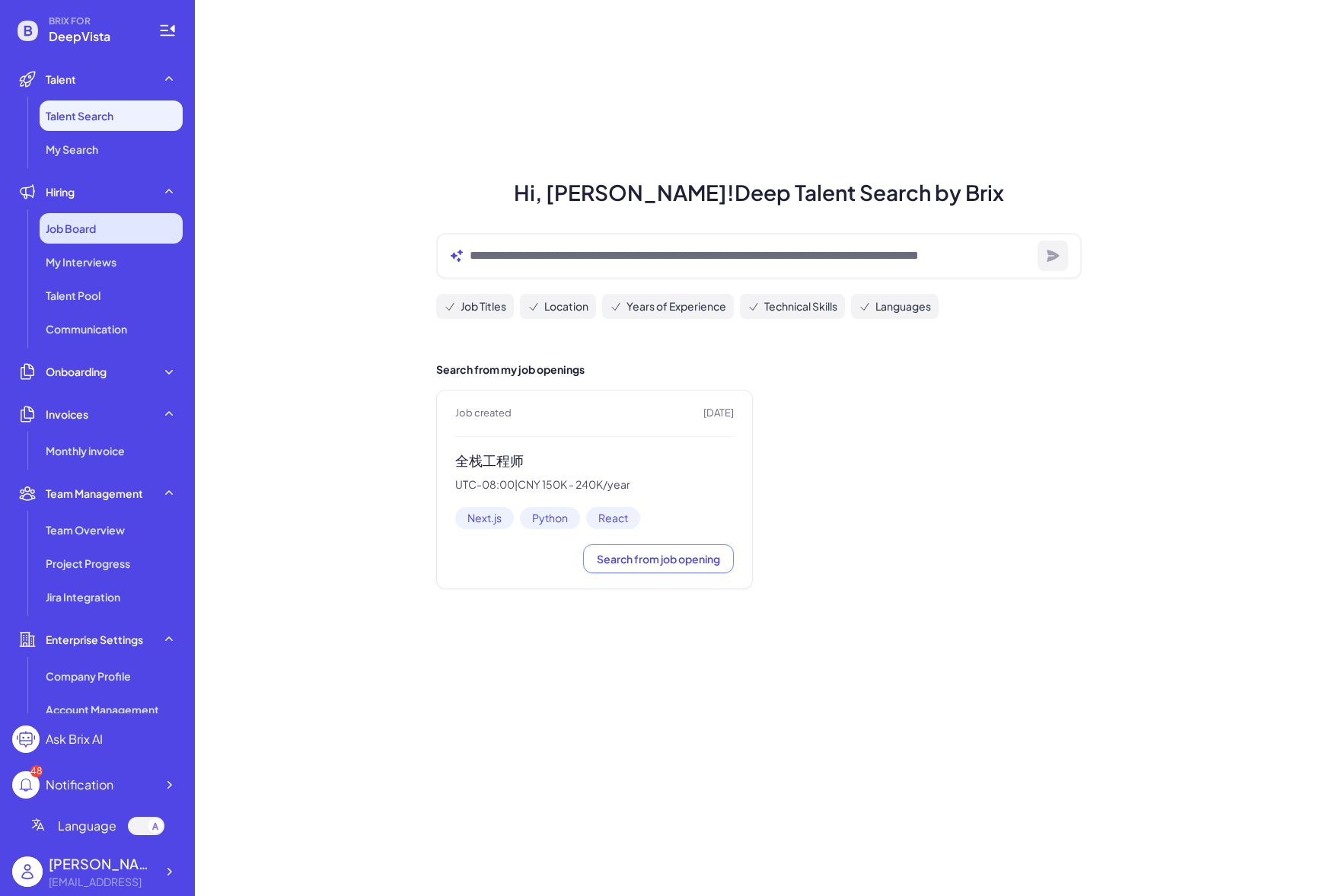
click at [98, 229] on div "Job Board" at bounding box center [111, 228] width 143 height 31
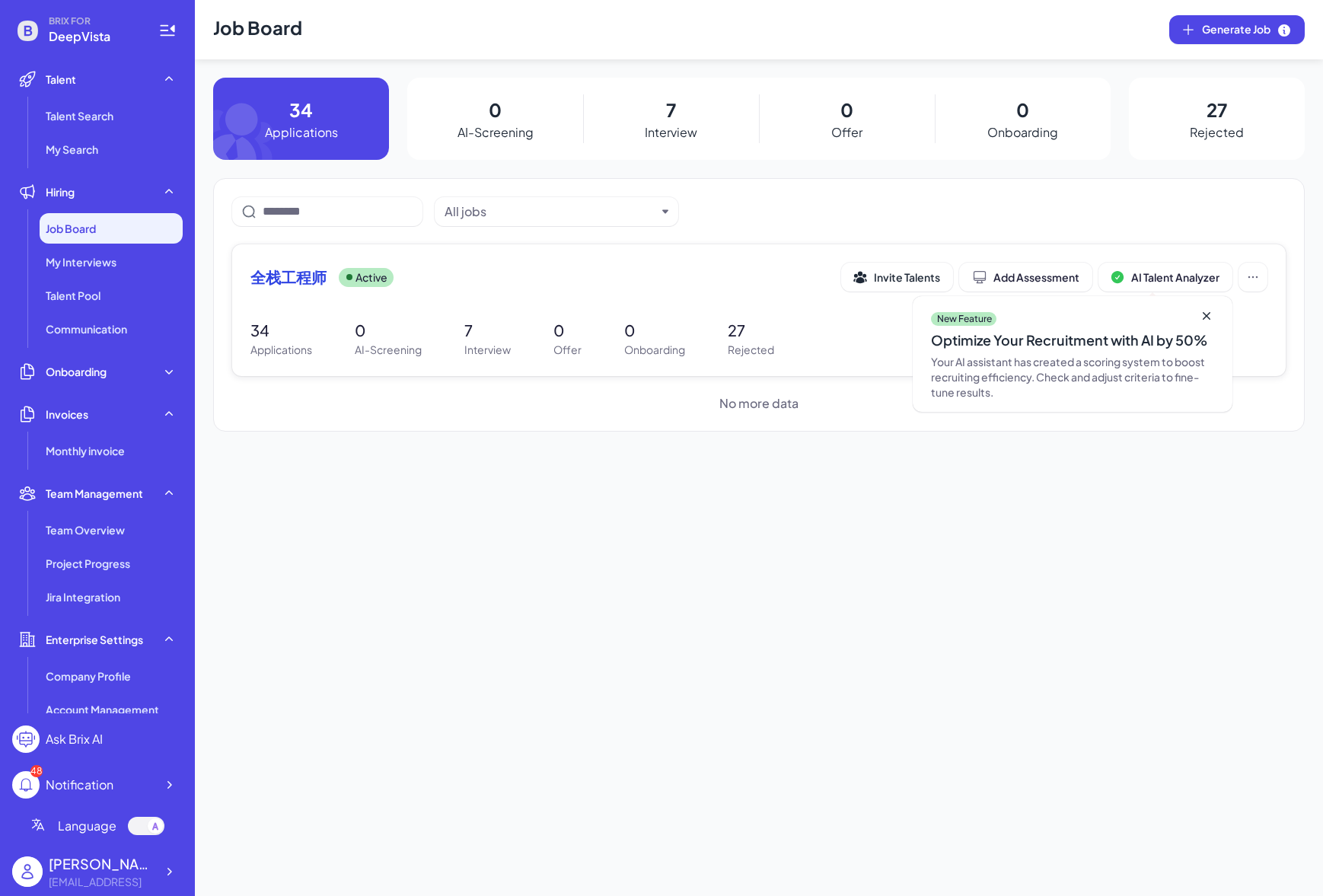
click at [307, 277] on span "全栈工程师" at bounding box center [288, 277] width 76 height 21
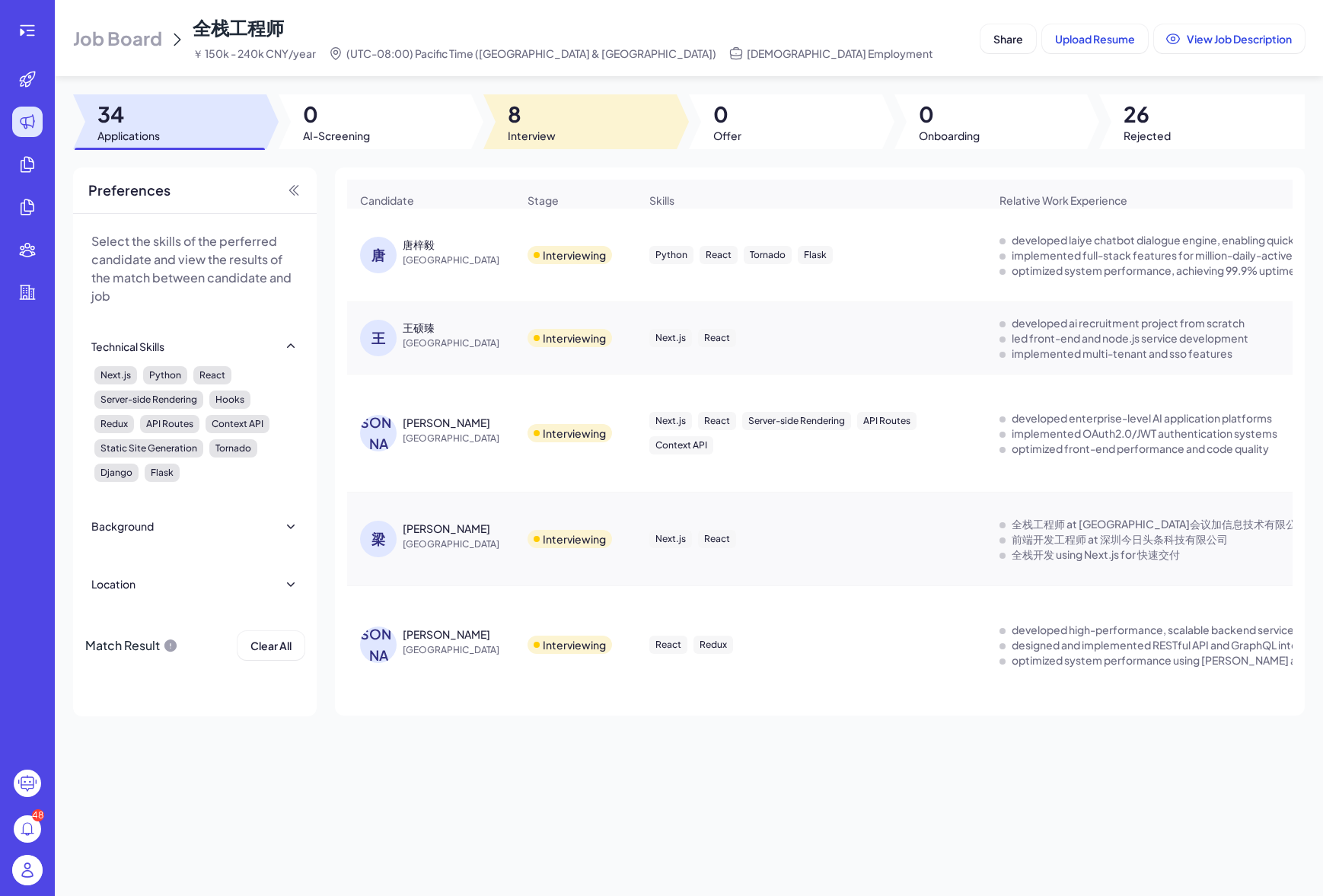
click at [523, 130] on span "Interview" at bounding box center [531, 135] width 48 height 15
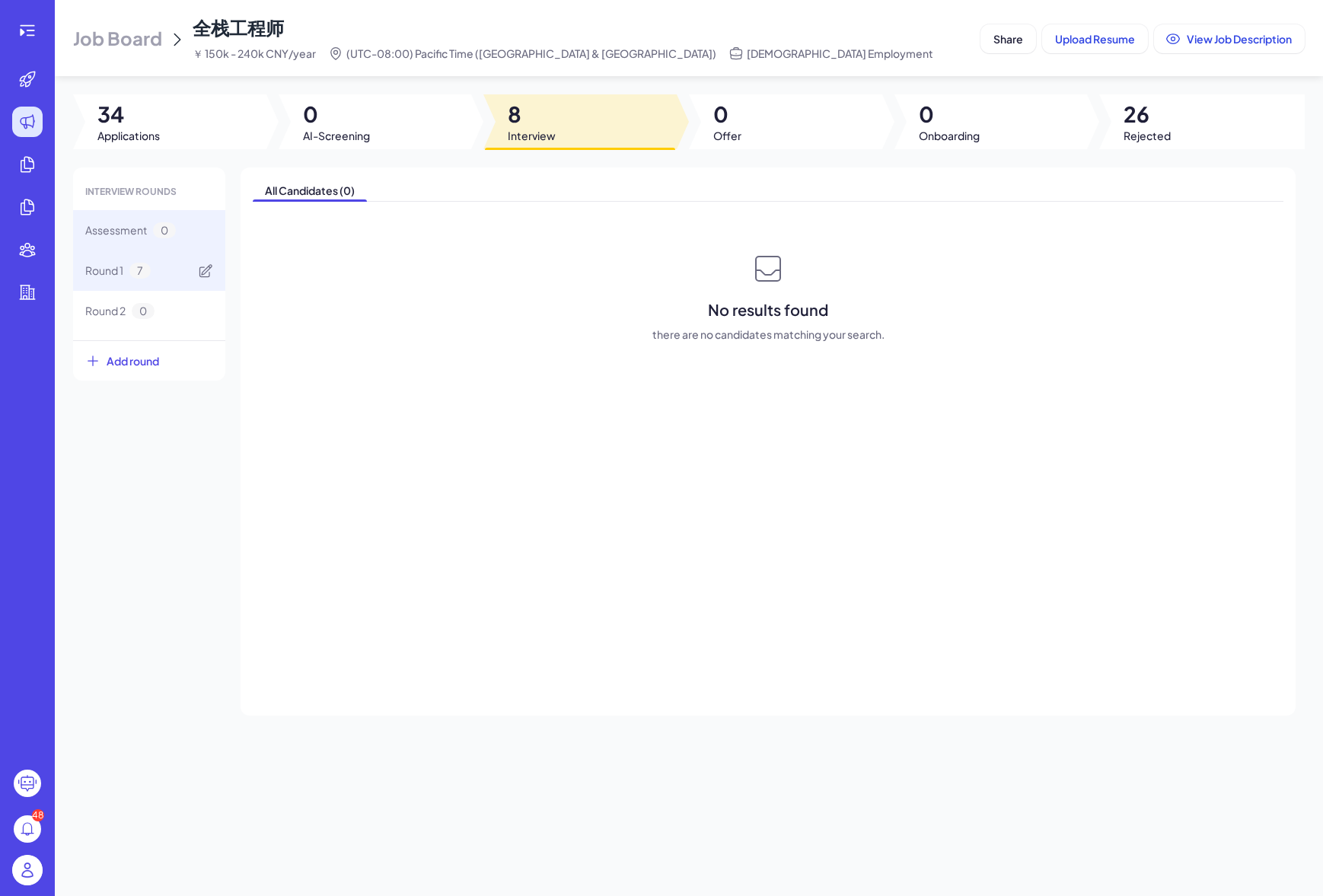
click at [176, 277] on div "Round 1 7" at bounding box center [149, 270] width 153 height 40
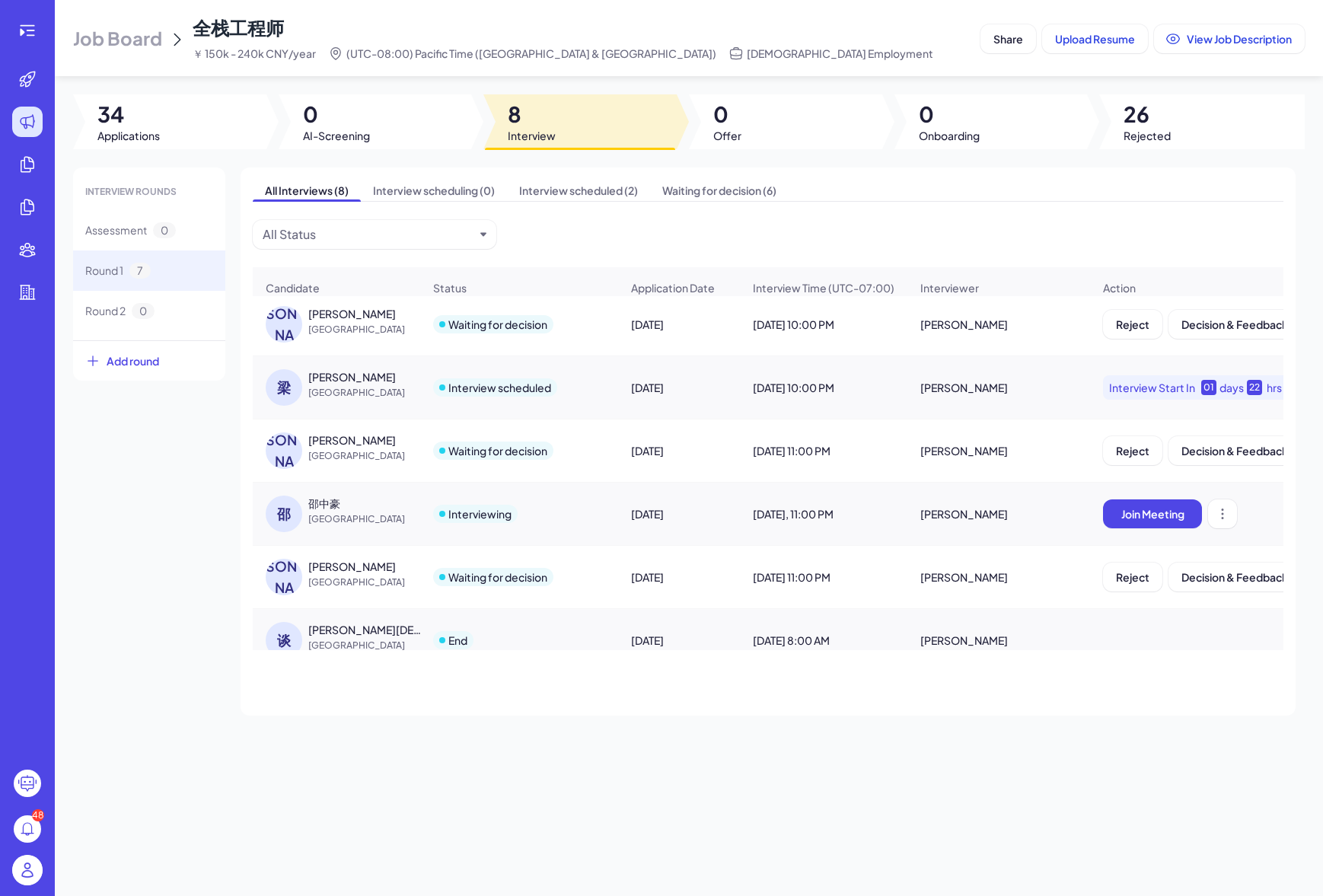
scroll to position [130, 0]
click at [341, 510] on div "邵中豪" at bounding box center [365, 502] width 114 height 15
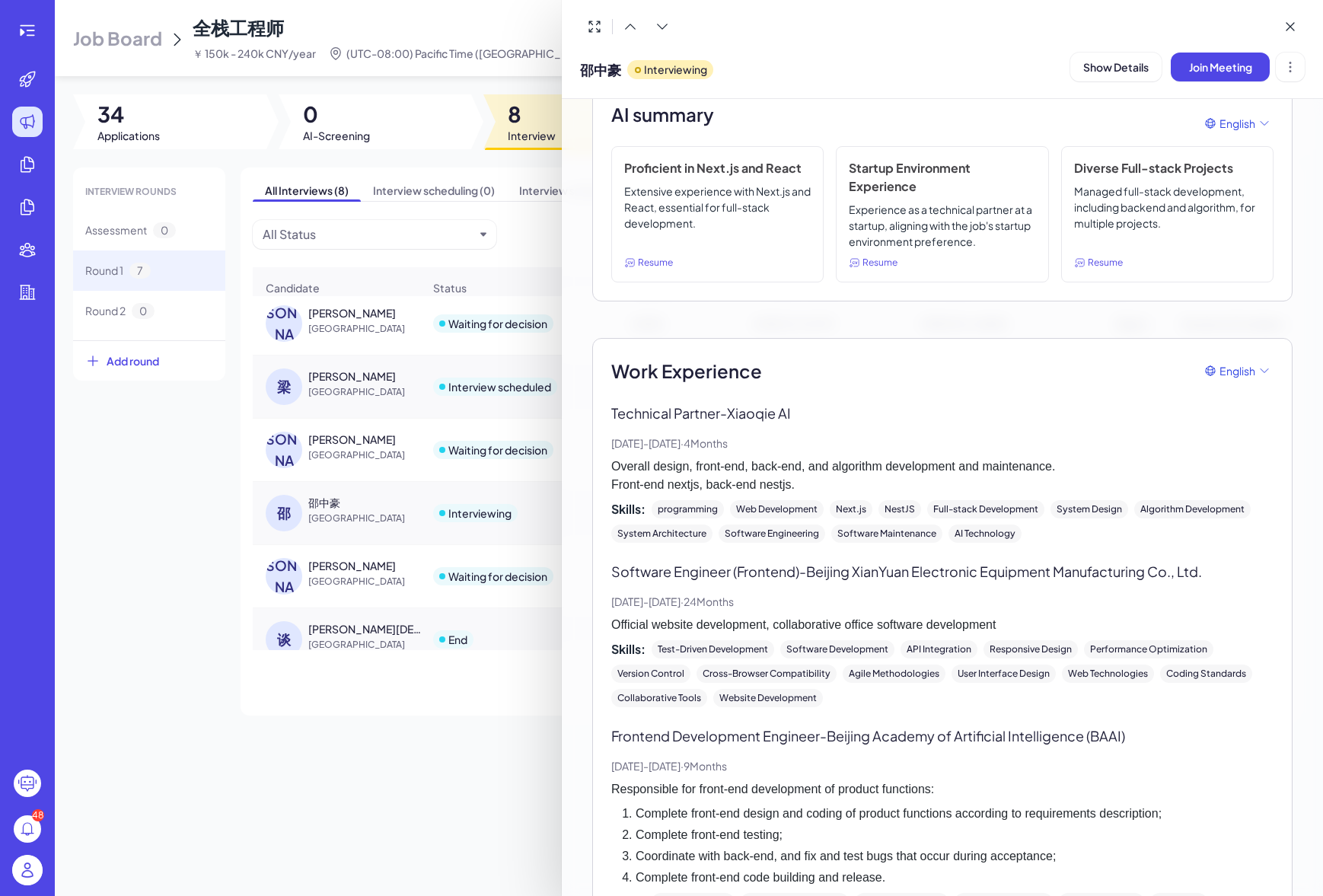
scroll to position [458, 0]
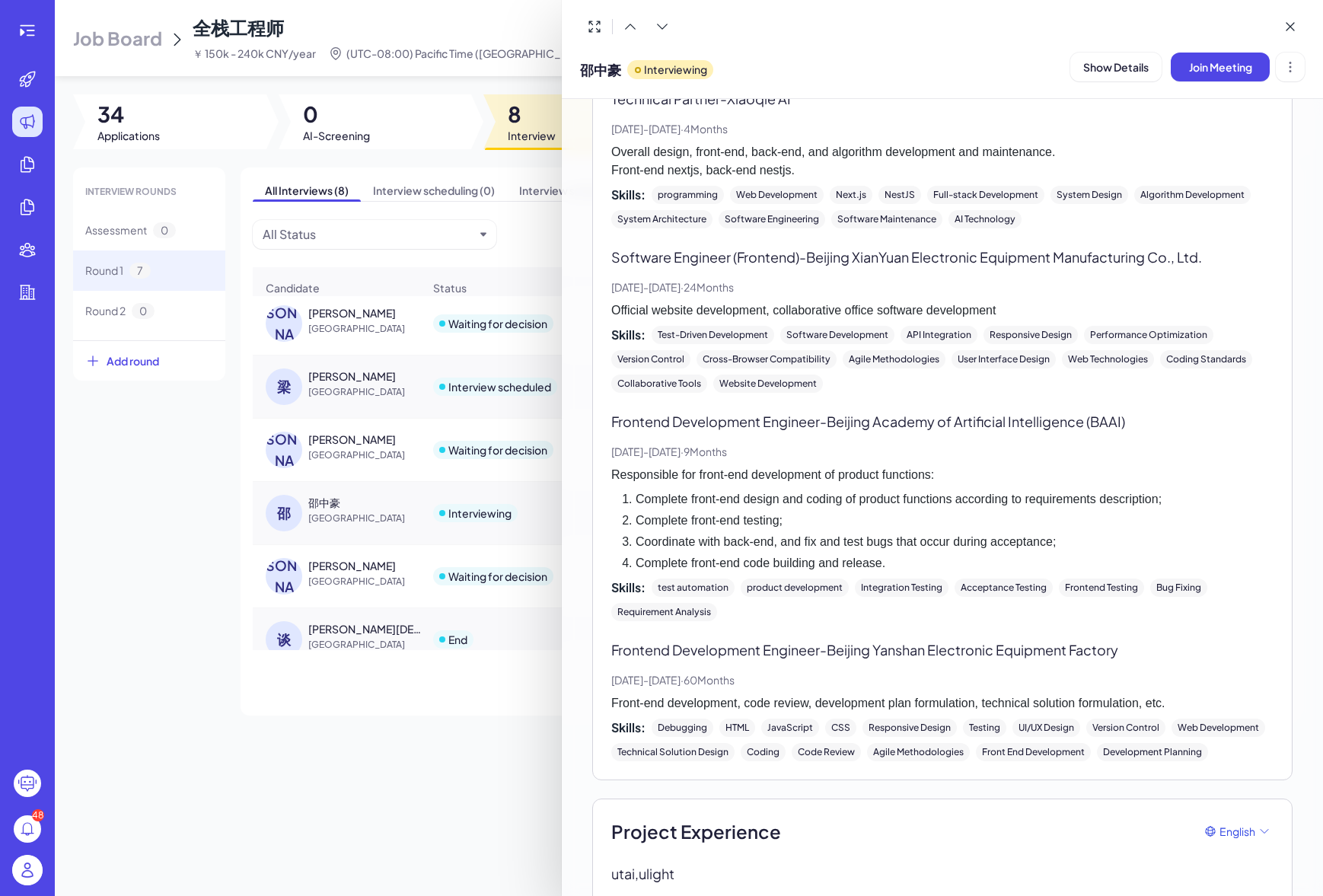
click at [757, 467] on p "Responsible for front-end development of product functions:" at bounding box center [942, 474] width 662 height 18
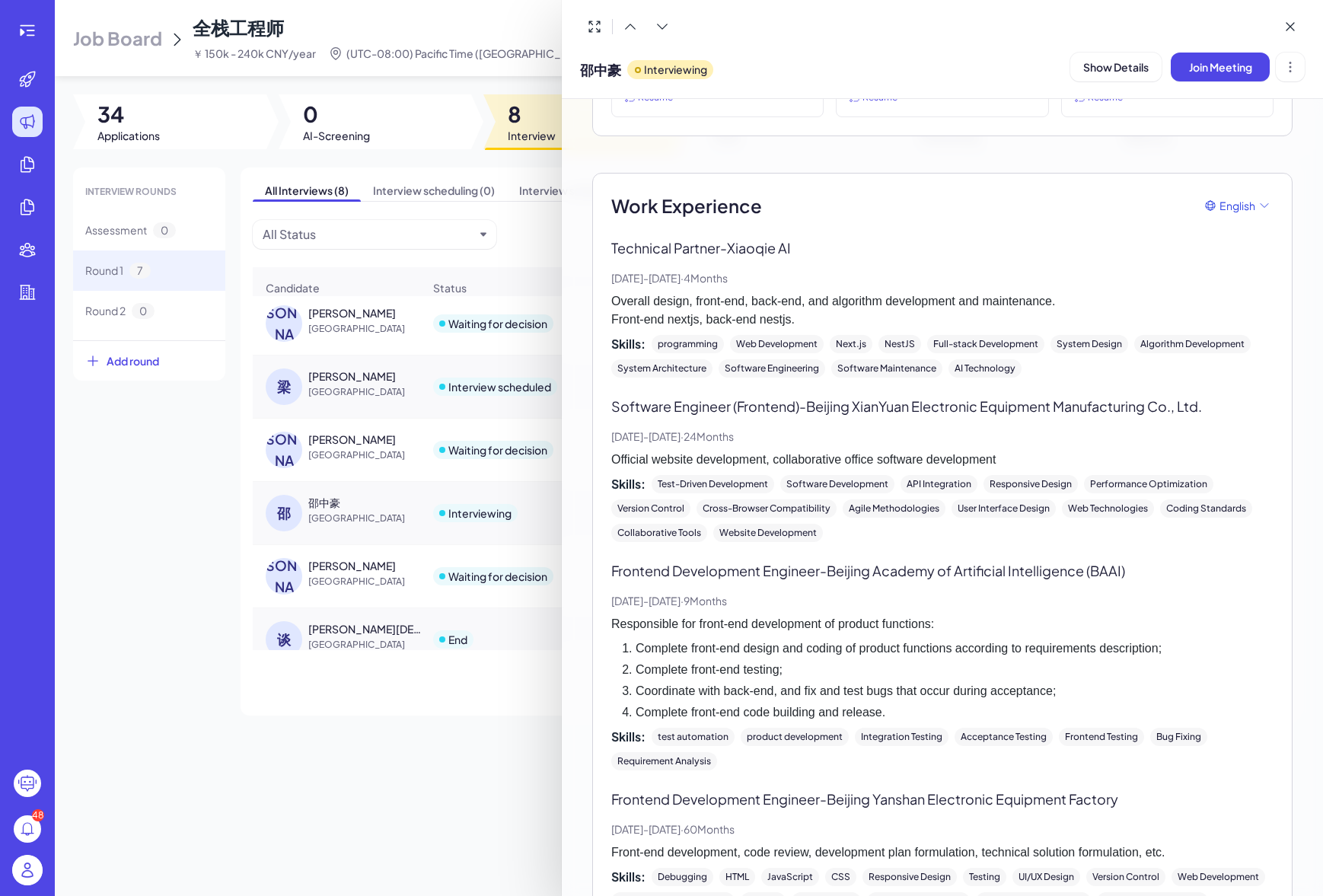
scroll to position [419, 0]
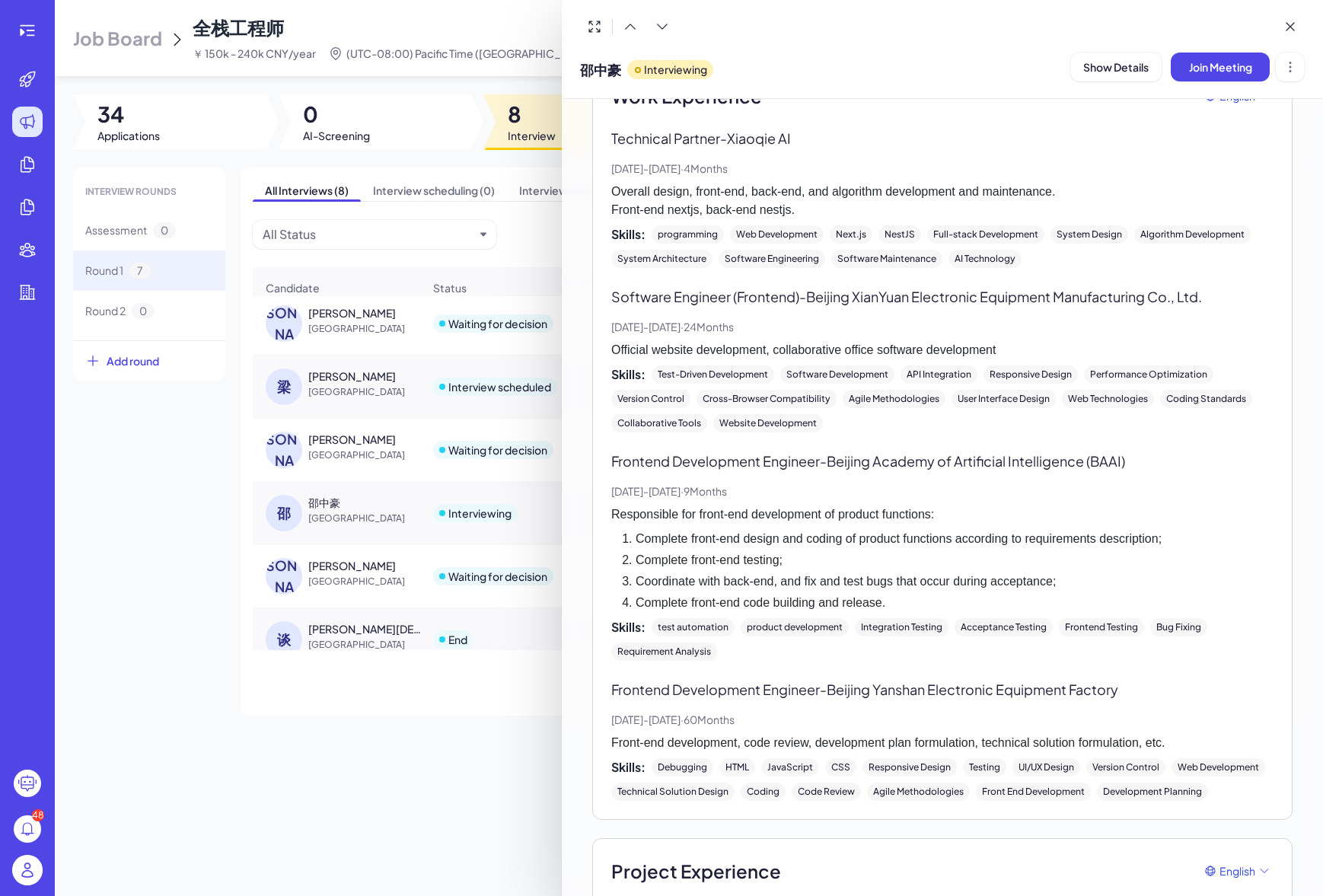
drag, startPoint x: 729, startPoint y: 488, endPoint x: 763, endPoint y: 486, distance: 34.1
click at [763, 486] on p "[DATE] - [DATE] · 9 Months" at bounding box center [942, 491] width 662 height 16
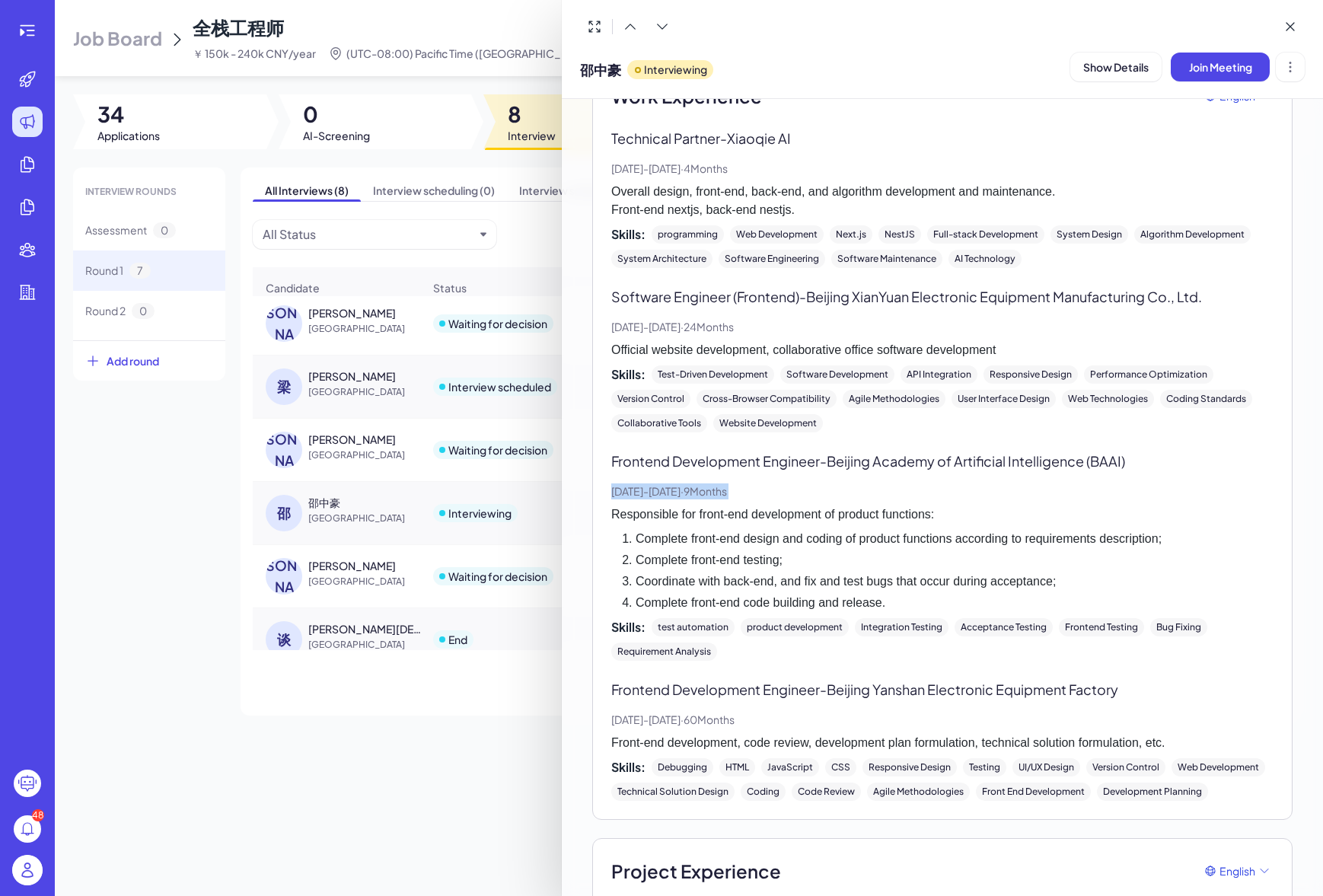
click at [763, 486] on p "[DATE] - [DATE] · 9 Months" at bounding box center [942, 491] width 662 height 16
drag, startPoint x: 787, startPoint y: 486, endPoint x: 745, endPoint y: 486, distance: 42.0
click at [746, 486] on p "[DATE] - [DATE] · 9 Months" at bounding box center [942, 491] width 662 height 16
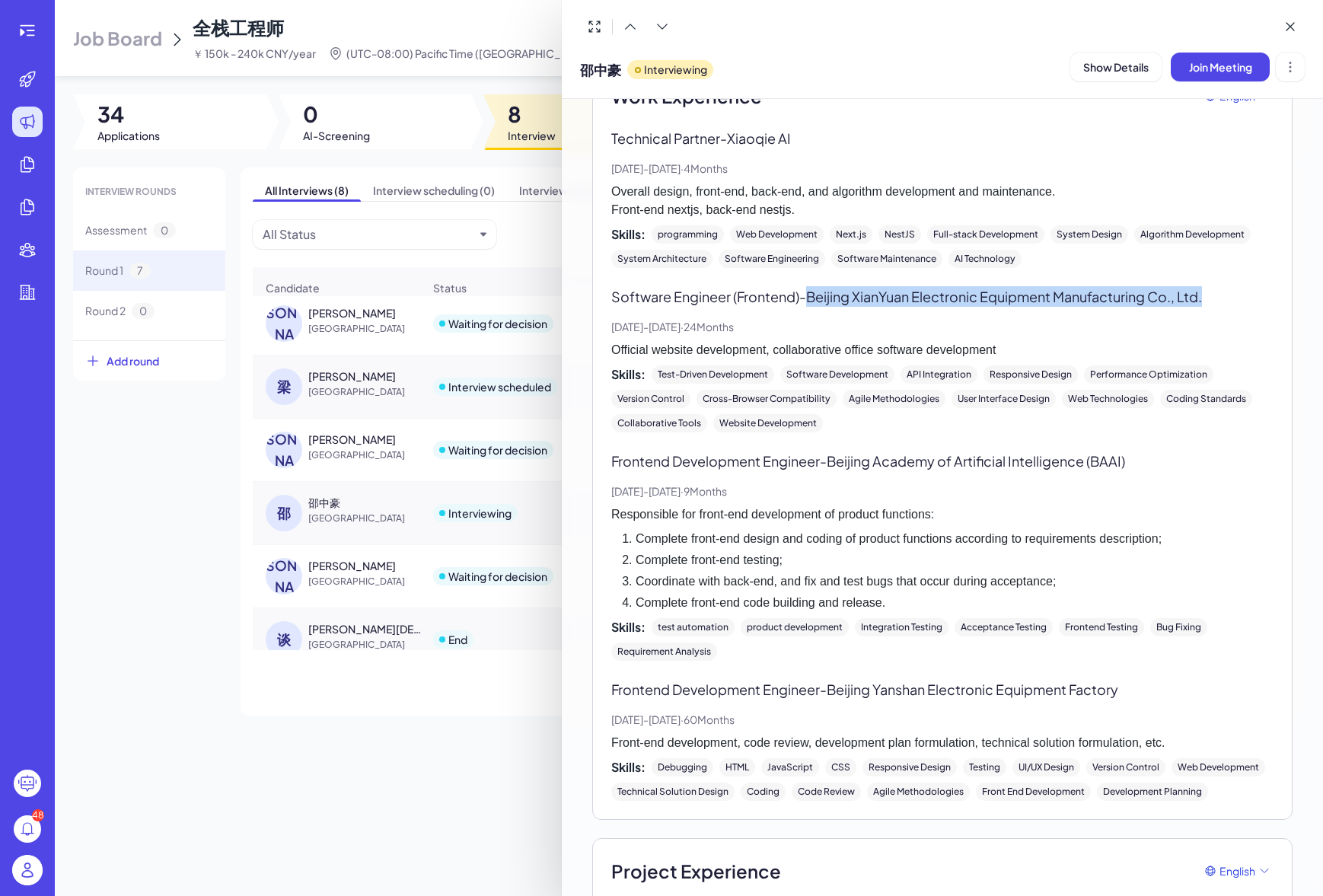
drag, startPoint x: 812, startPoint y: 299, endPoint x: 806, endPoint y: 311, distance: 13.4
click at [806, 311] on div "Software Engineer (Frontend) - [GEOGRAPHIC_DATA] XianYuan Electronic Equipment …" at bounding box center [942, 359] width 662 height 146
click at [815, 349] on p "Official website development, collaborative office software development" at bounding box center [942, 349] width 662 height 18
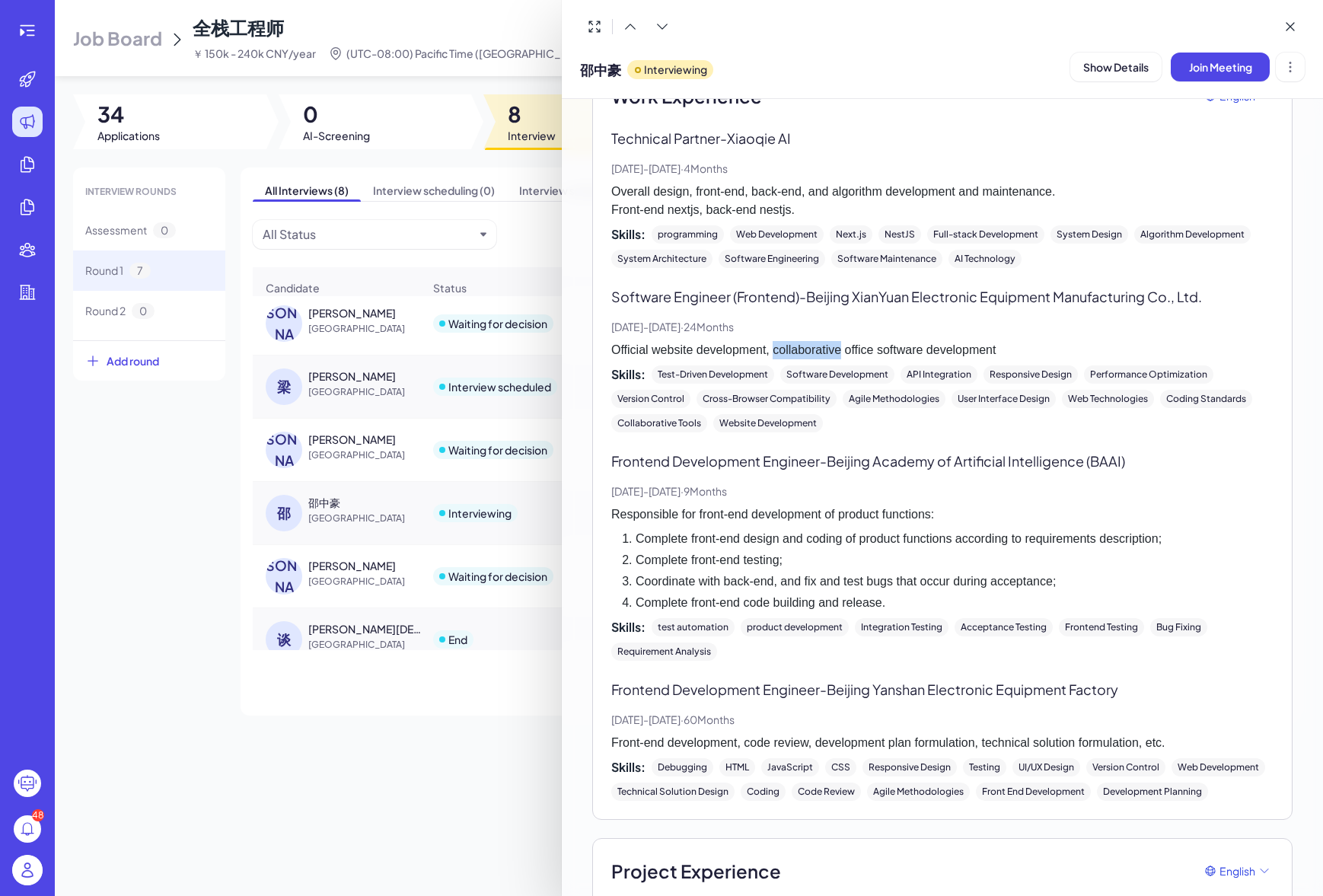
click at [815, 349] on p "Official website development, collaborative office software development" at bounding box center [942, 349] width 662 height 18
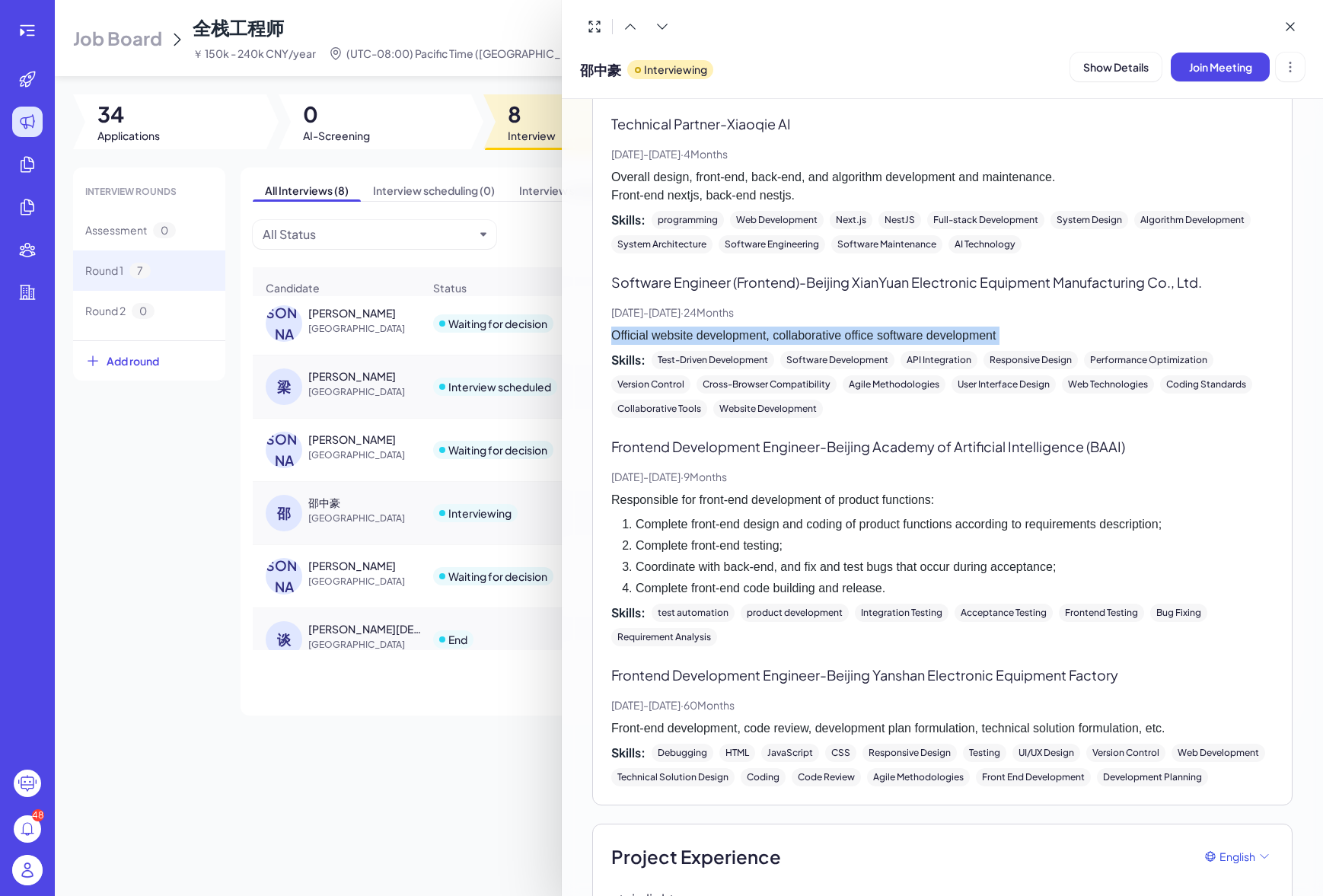
scroll to position [439, 0]
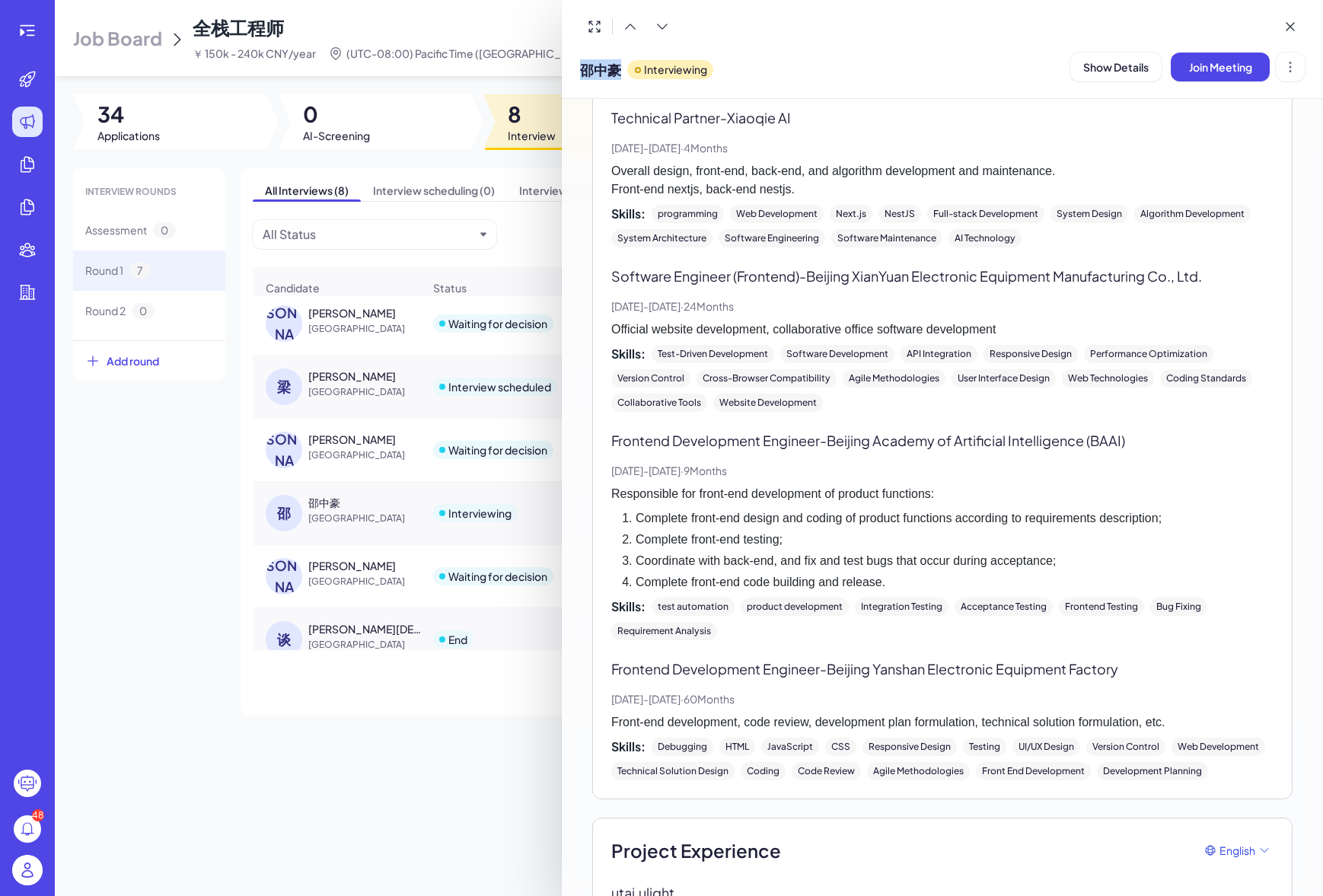
drag, startPoint x: 581, startPoint y: 70, endPoint x: 616, endPoint y: 68, distance: 35.1
click at [617, 69] on span "邵中豪" at bounding box center [601, 70] width 41 height 21
copy span "邵中豪"
click at [590, 66] on span "邵中豪" at bounding box center [601, 70] width 41 height 21
drag, startPoint x: 585, startPoint y: 73, endPoint x: 619, endPoint y: 66, distance: 34.7
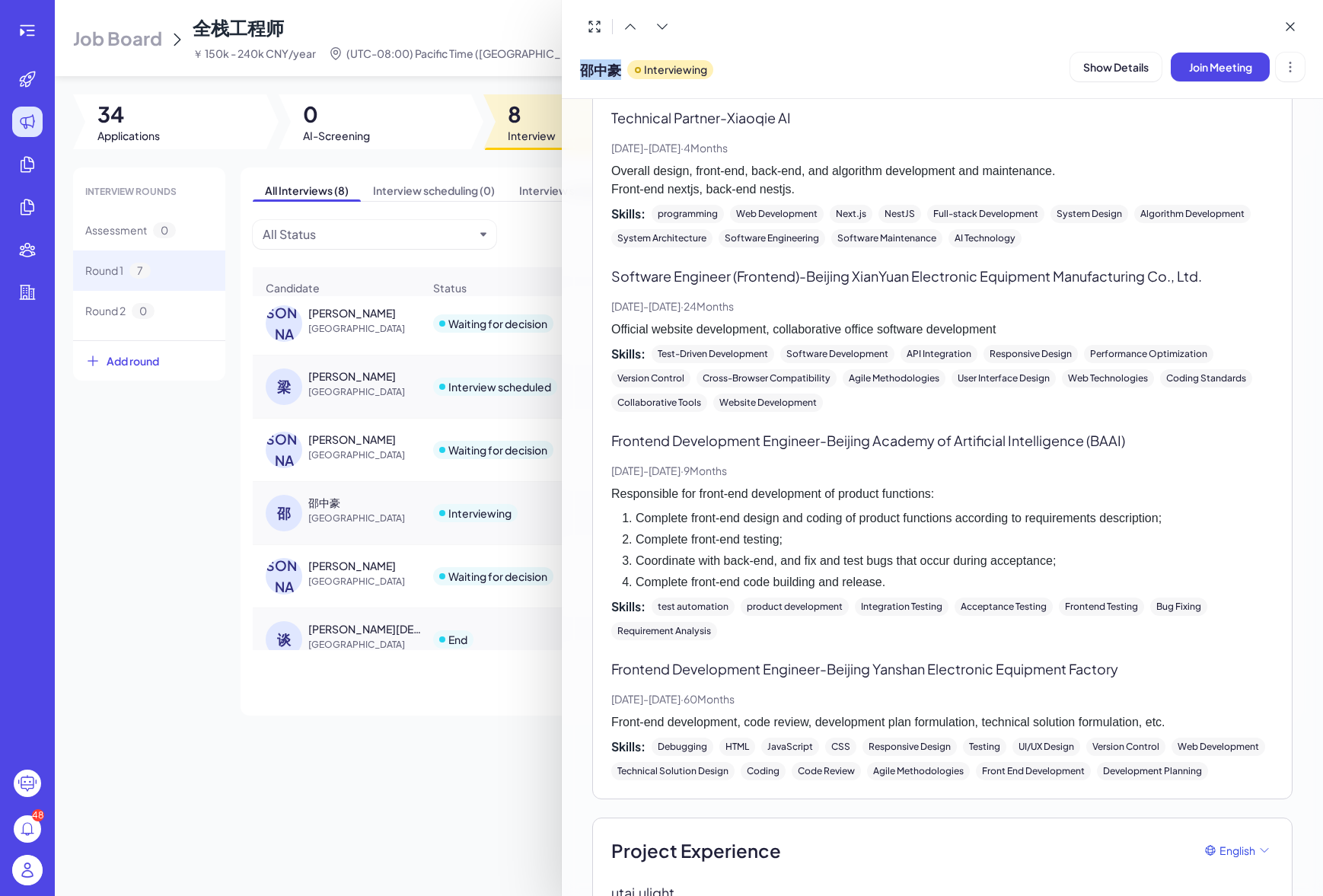
click at [619, 66] on span "邵中豪" at bounding box center [601, 70] width 41 height 21
copy span "邵中豪"
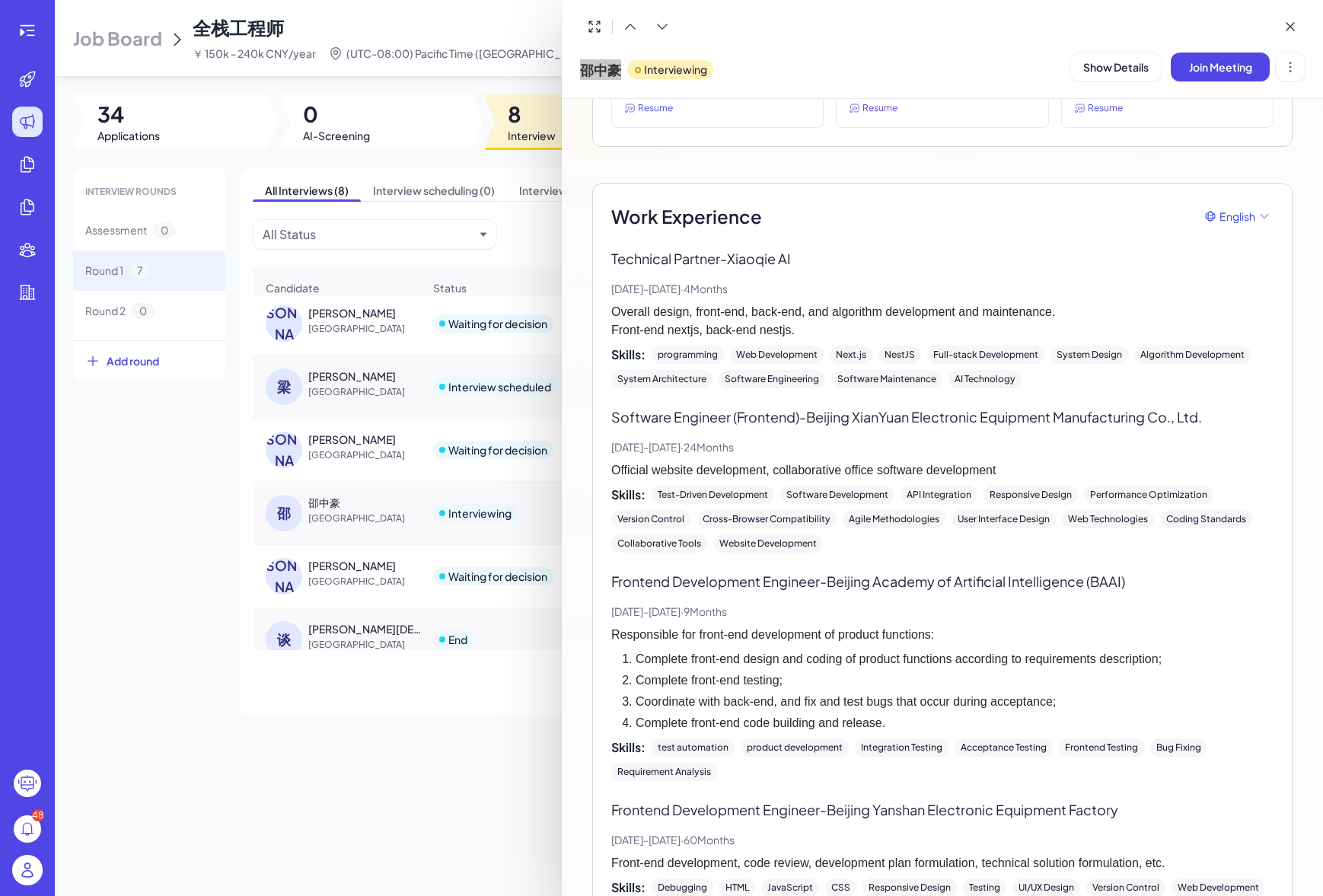
scroll to position [388, 0]
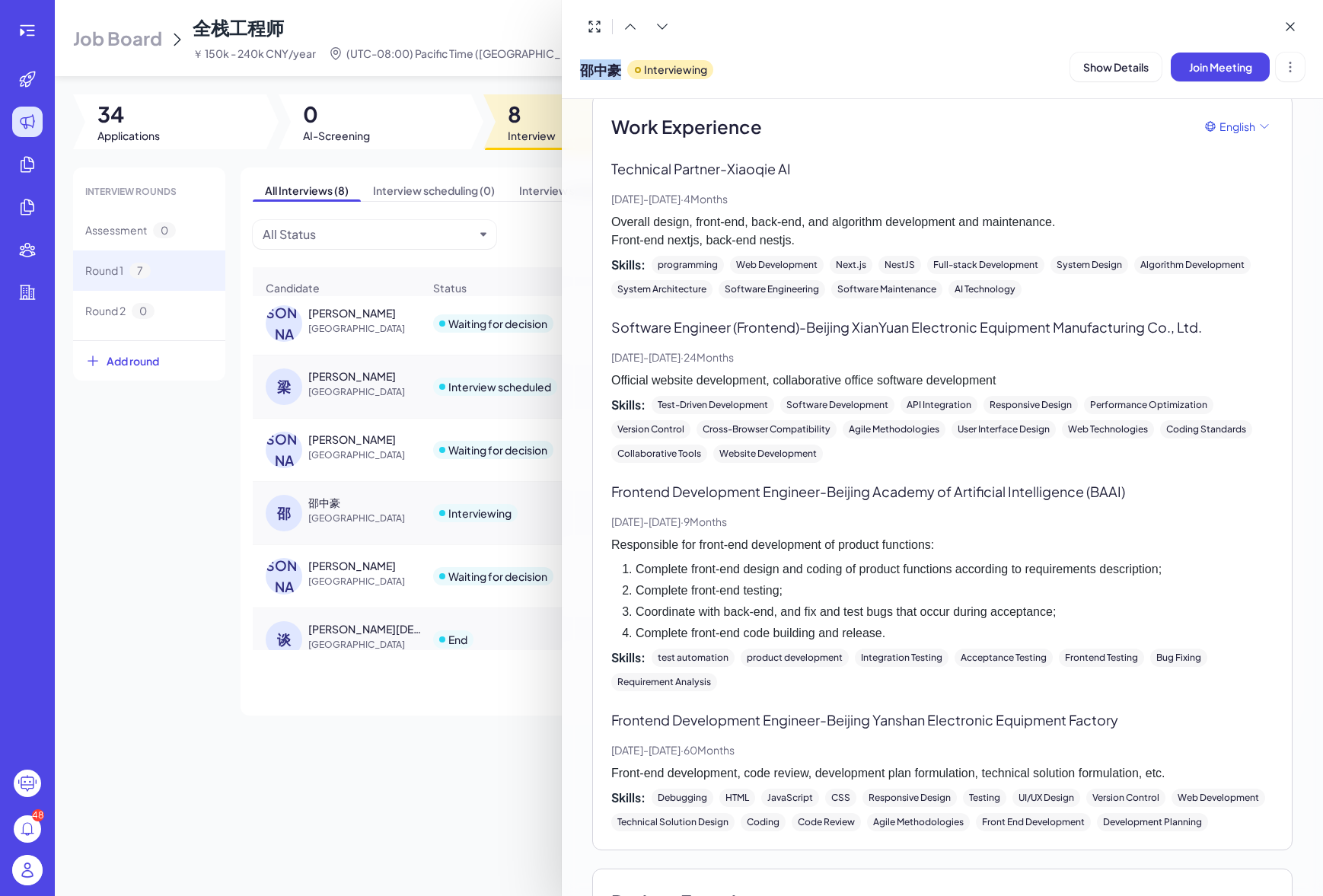
click at [729, 379] on p "Official website development, collaborative office software development" at bounding box center [942, 380] width 662 height 18
drag, startPoint x: 733, startPoint y: 171, endPoint x: 797, endPoint y: 170, distance: 64.0
click at [797, 170] on p "Technical Partner - [PERSON_NAME]" at bounding box center [942, 168] width 662 height 21
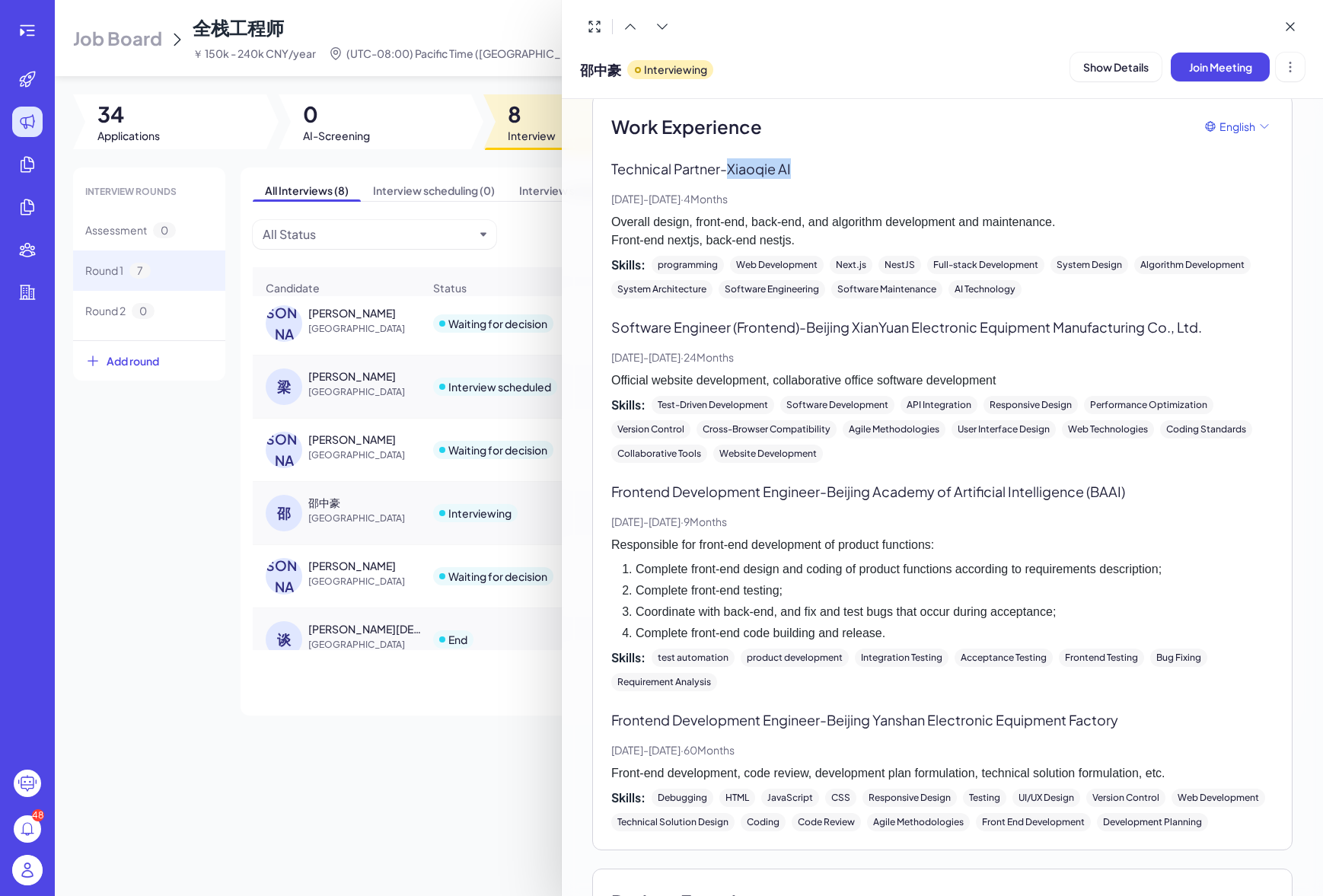
click at [797, 170] on p "Technical Partner - [PERSON_NAME]" at bounding box center [942, 168] width 662 height 21
click at [804, 171] on p "Technical Partner - [PERSON_NAME]" at bounding box center [942, 168] width 662 height 21
drag, startPoint x: 804, startPoint y: 171, endPoint x: 736, endPoint y: 167, distance: 68.1
click at [736, 167] on p "Technical Partner - [PERSON_NAME]" at bounding box center [942, 168] width 662 height 21
copy p "Xiaoqie AI"
